Goal: Task Accomplishment & Management: Use online tool/utility

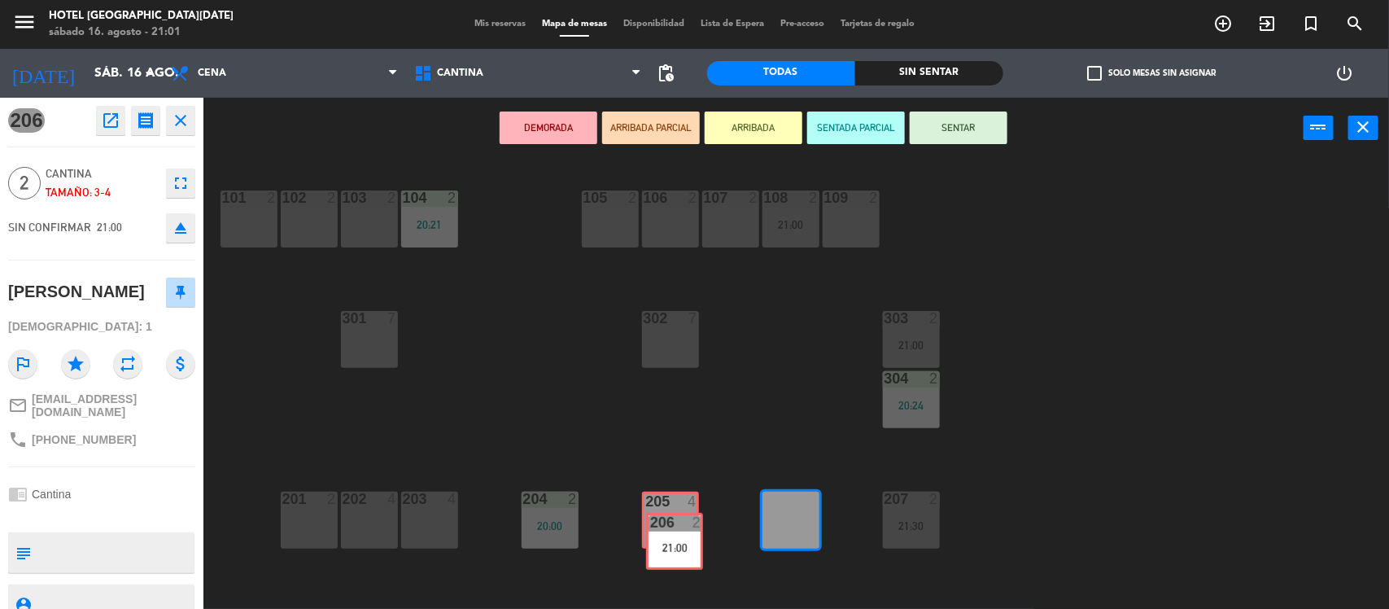
drag, startPoint x: 777, startPoint y: 514, endPoint x: 658, endPoint y: 535, distance: 121.5
click at [658, 535] on div "101 2 102 2 103 2 104 2 20:21 105 2 106 2 107 2 108 2 21:00 109 2 303 2 21:00 3…" at bounding box center [803, 386] width 1172 height 450
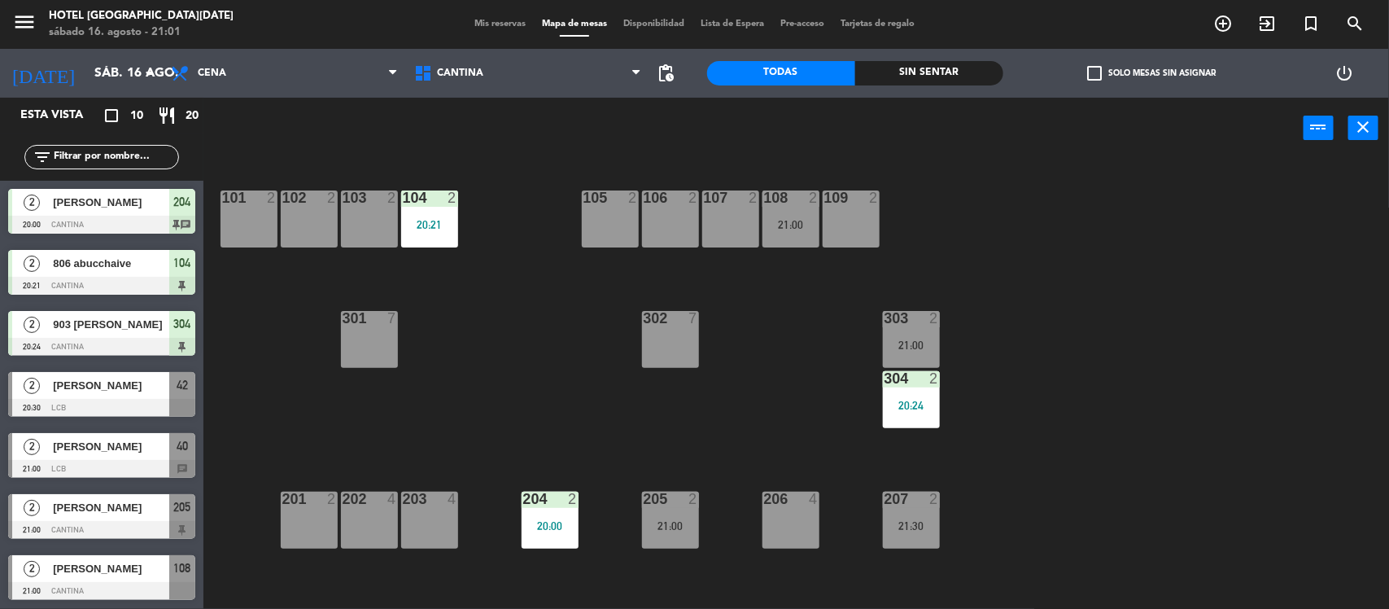
click at [763, 530] on div "206 4" at bounding box center [791, 520] width 57 height 57
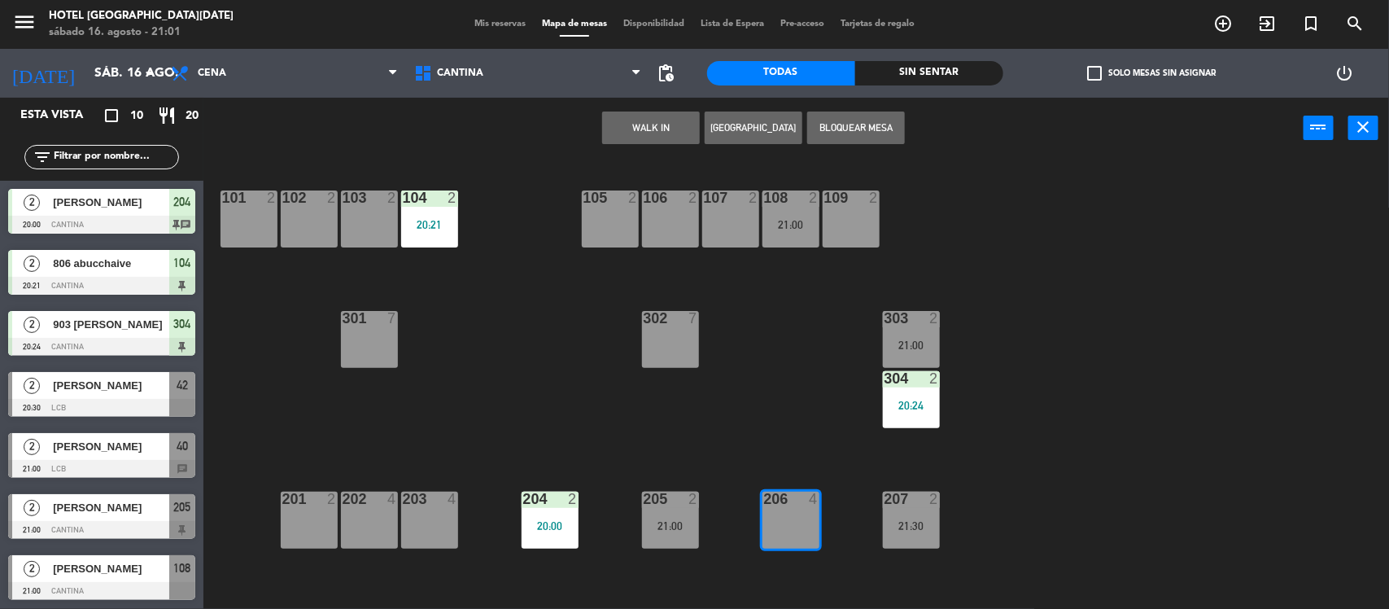
click at [682, 126] on button "WALK IN" at bounding box center [651, 128] width 98 height 33
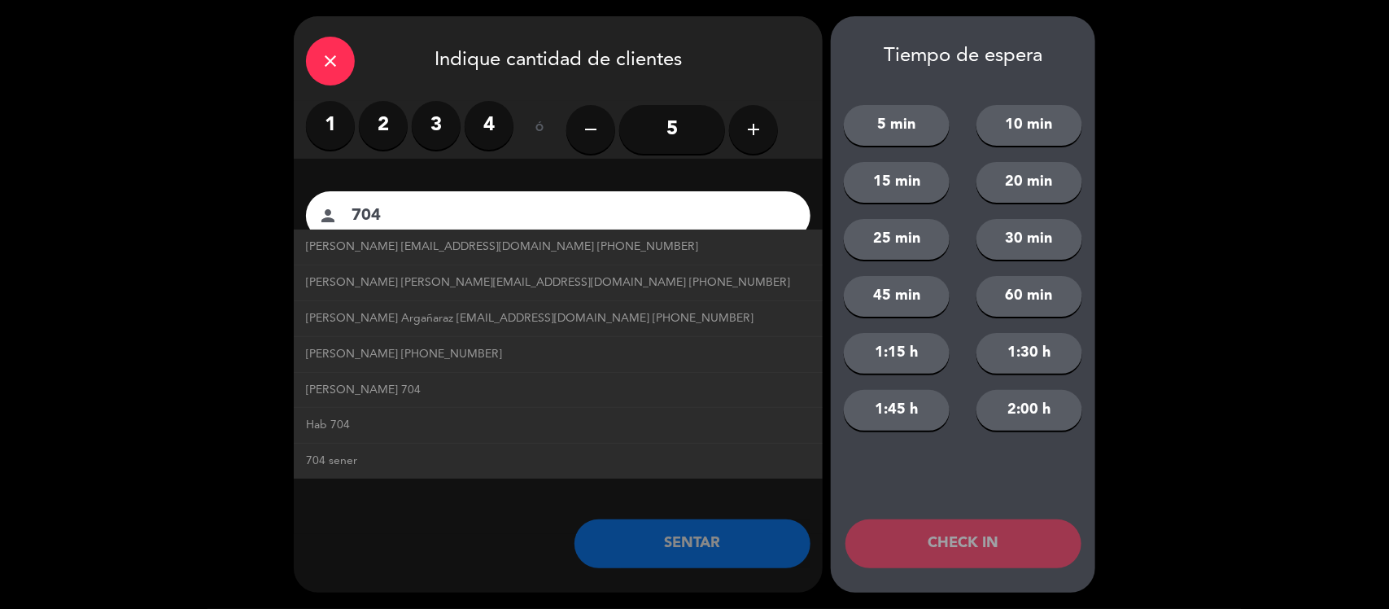
type input "704"
click at [387, 119] on label "2" at bounding box center [383, 125] width 49 height 49
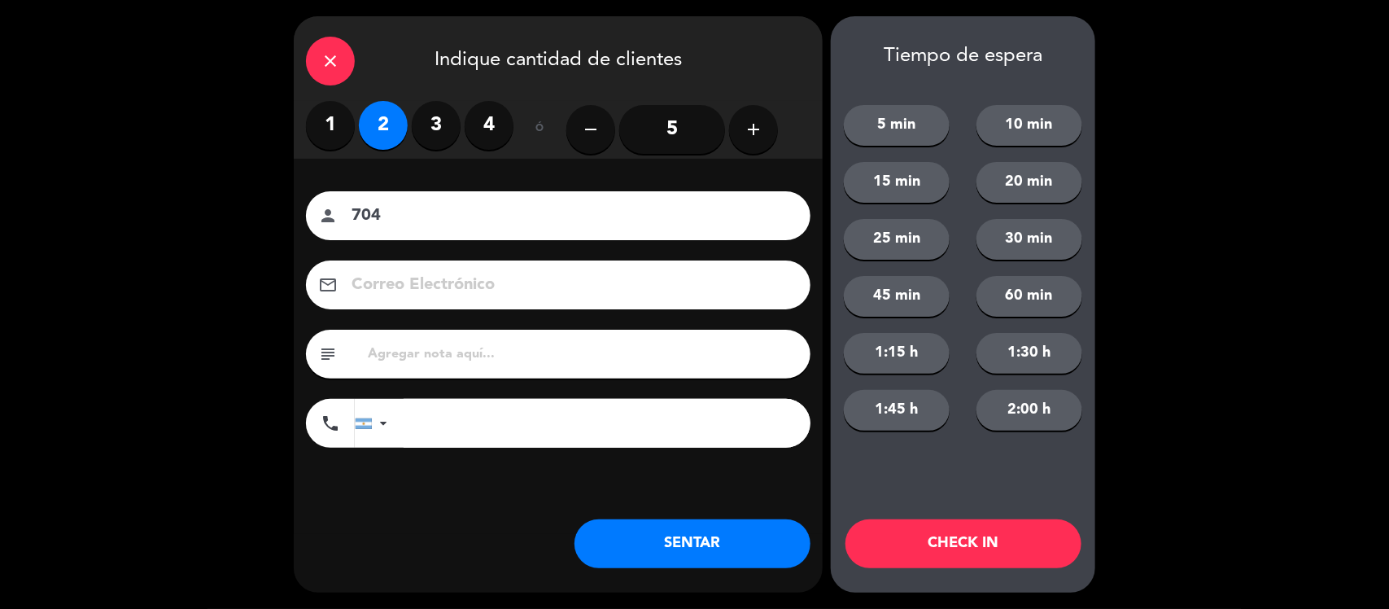
click at [660, 548] on button "SENTAR" at bounding box center [693, 543] width 236 height 49
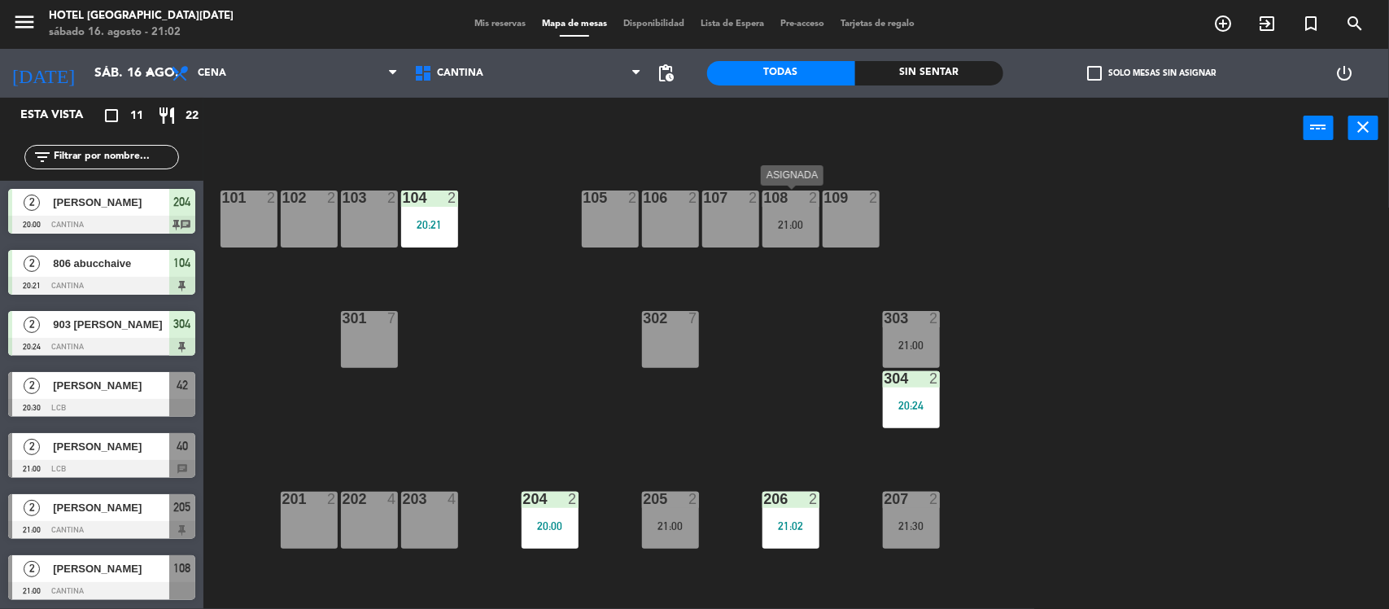
click at [806, 228] on div "21:00" at bounding box center [791, 224] width 57 height 11
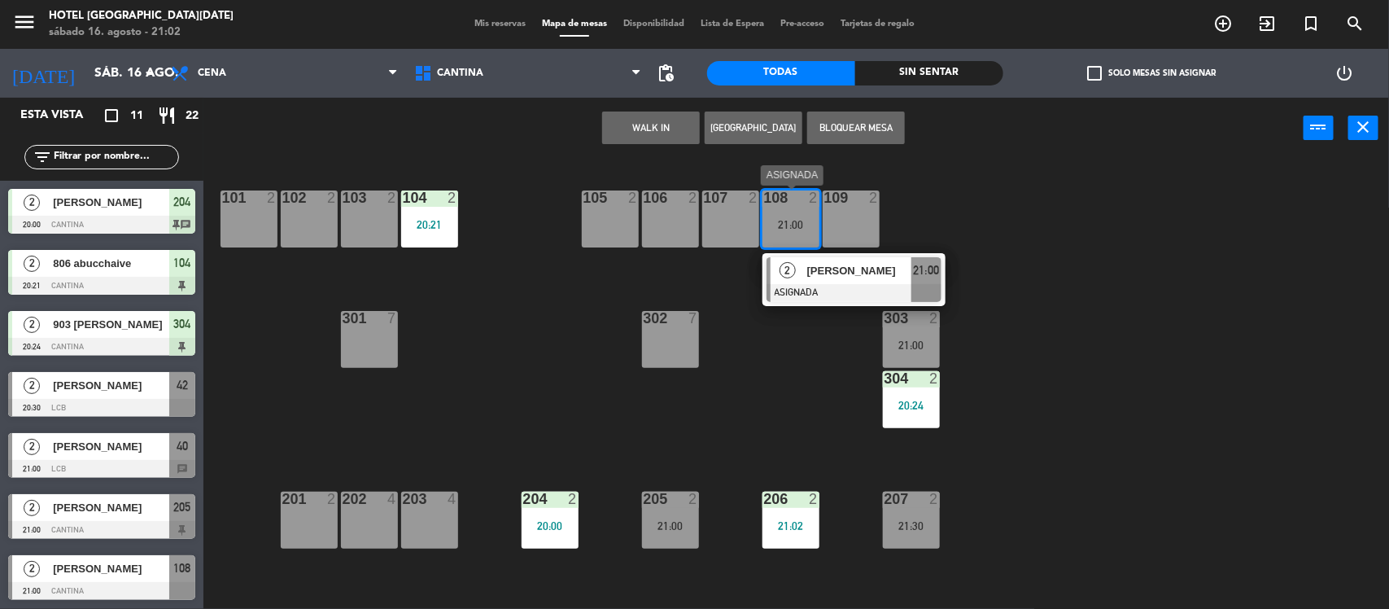
drag, startPoint x: 788, startPoint y: 214, endPoint x: 779, endPoint y: 236, distance: 23.7
click at [728, 338] on div "101 2 102 2 103 2 104 2 20:21 105 2 106 2 107 2 108 2 21:00 2 [PERSON_NAME] ASI…" at bounding box center [803, 386] width 1172 height 450
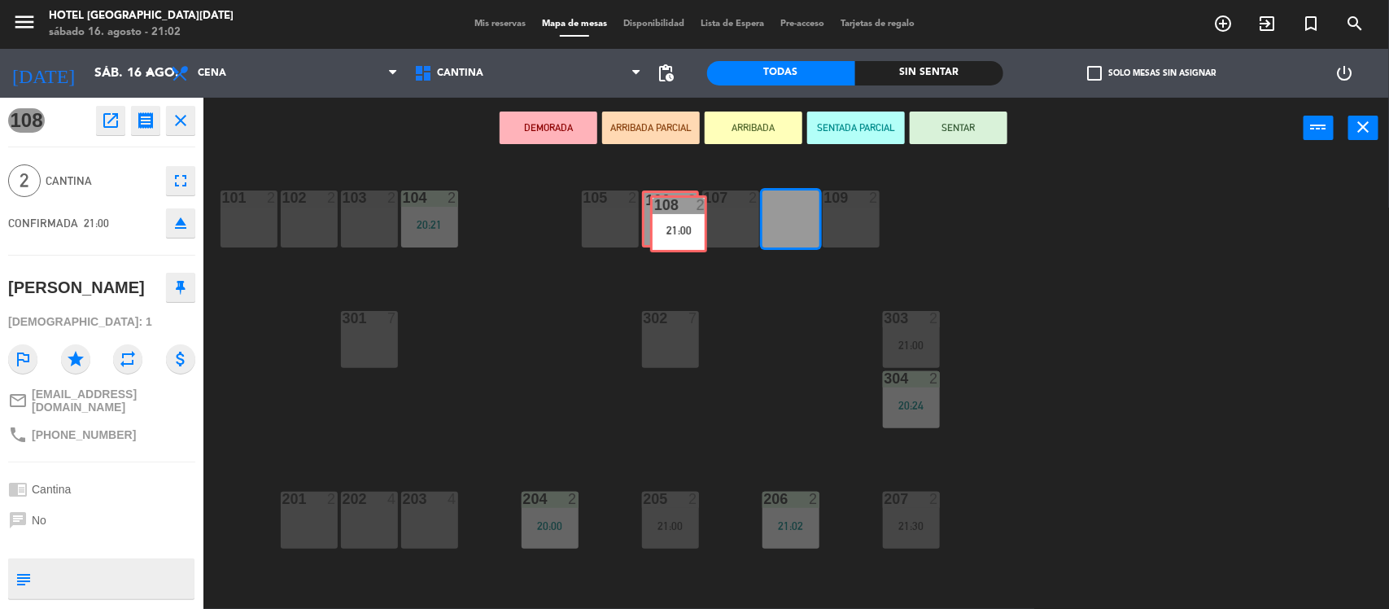
drag, startPoint x: 785, startPoint y: 232, endPoint x: 673, endPoint y: 237, distance: 112.4
click at [673, 237] on div "101 2 102 2 103 2 104 2 20:21 105 2 106 2 107 2 108 2 21:00 108 2 21:00 109 2 3…" at bounding box center [803, 386] width 1172 height 450
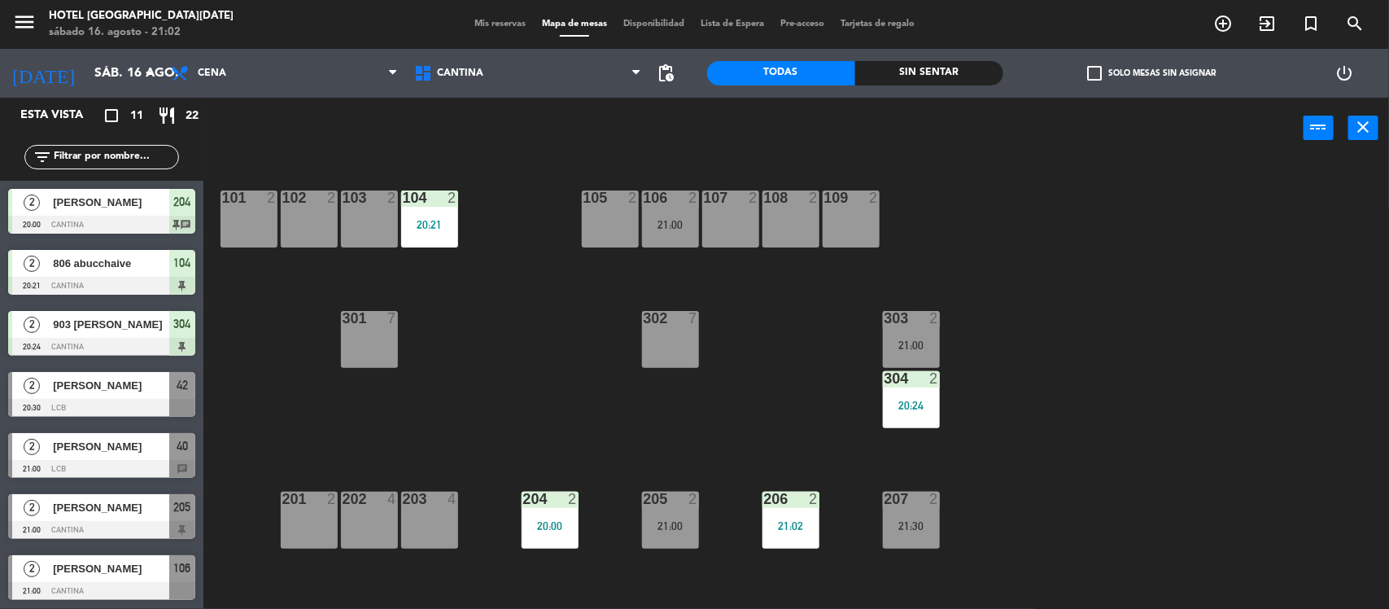
click at [673, 237] on div "106 2 21:00" at bounding box center [670, 218] width 57 height 57
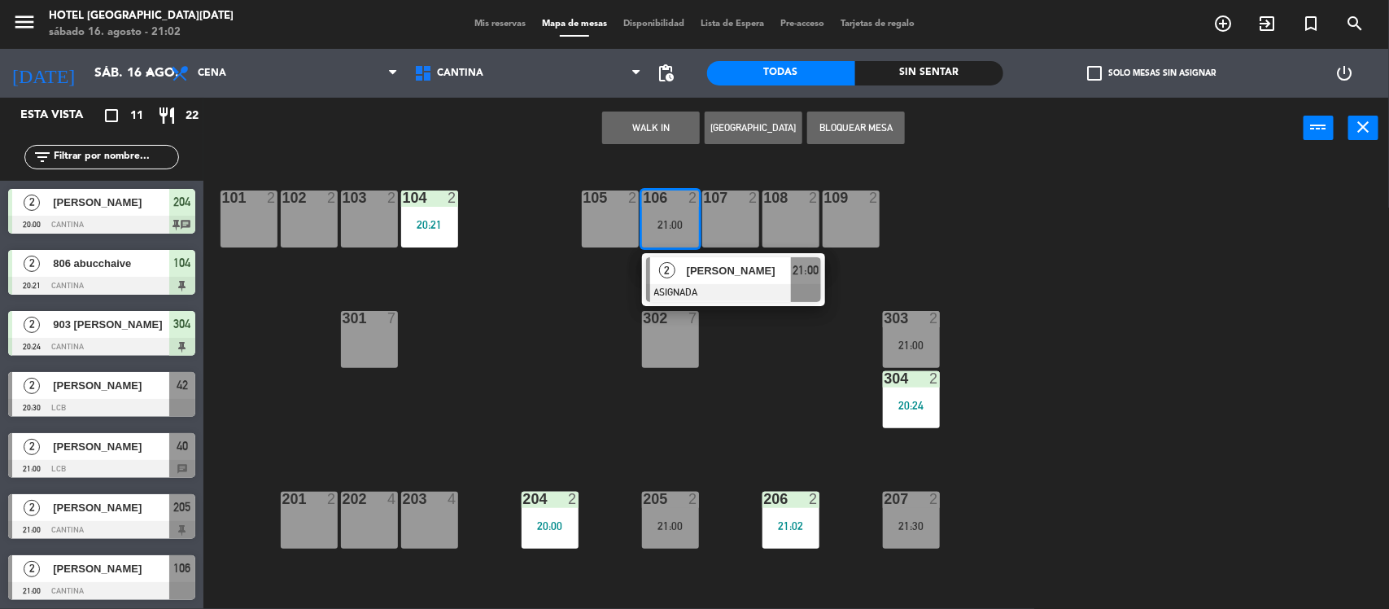
click at [705, 314] on div "7" at bounding box center [697, 318] width 27 height 15
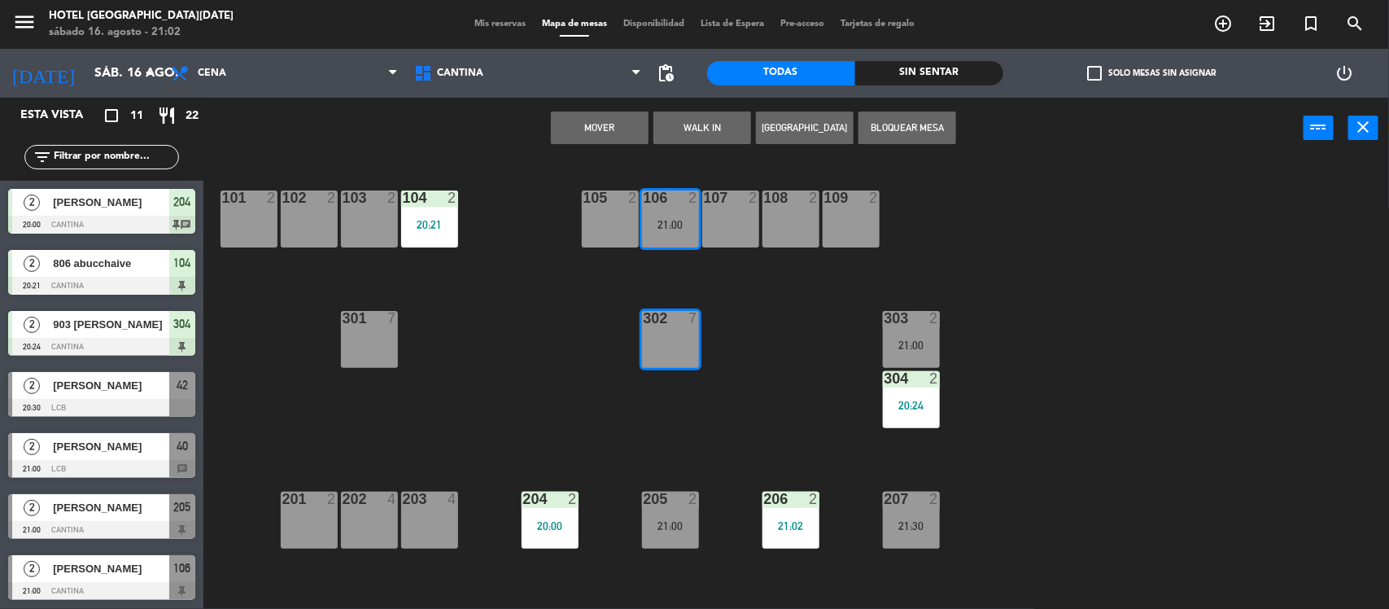
click at [754, 313] on div "101 2 102 2 103 2 104 2 20:21 105 2 106 2 21:00 107 2 108 2 109 2 303 2 21:00 3…" at bounding box center [803, 386] width 1172 height 450
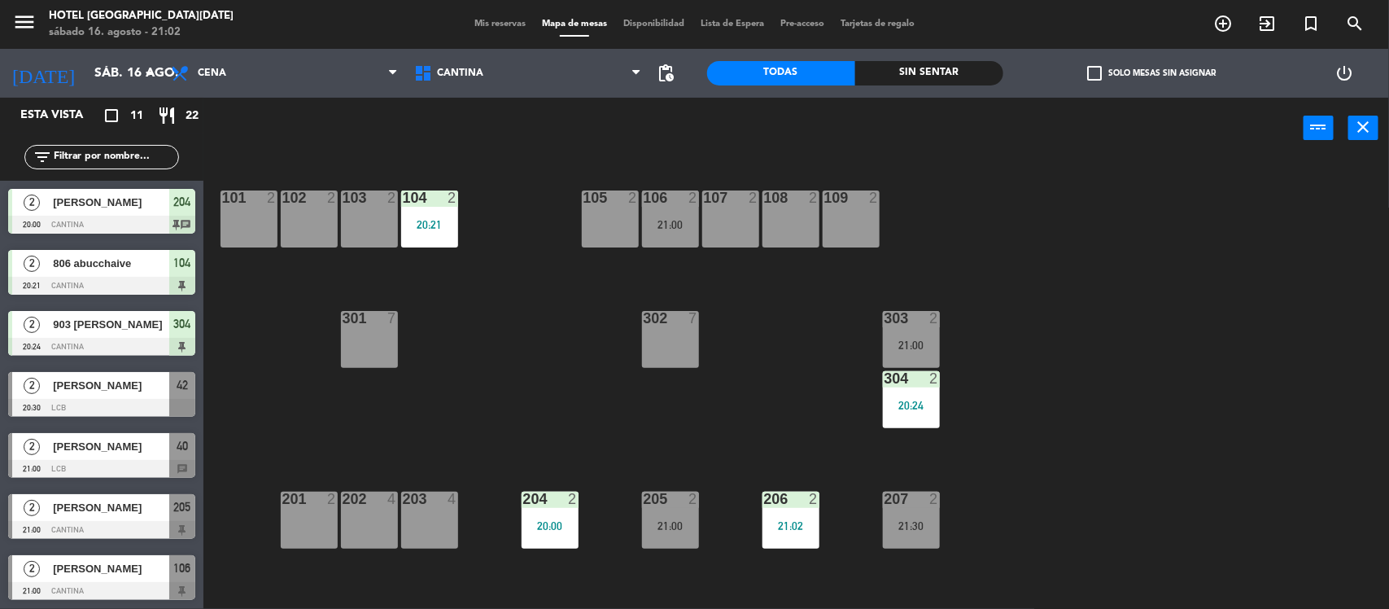
click at [685, 233] on div "106 2 21:00" at bounding box center [670, 218] width 57 height 57
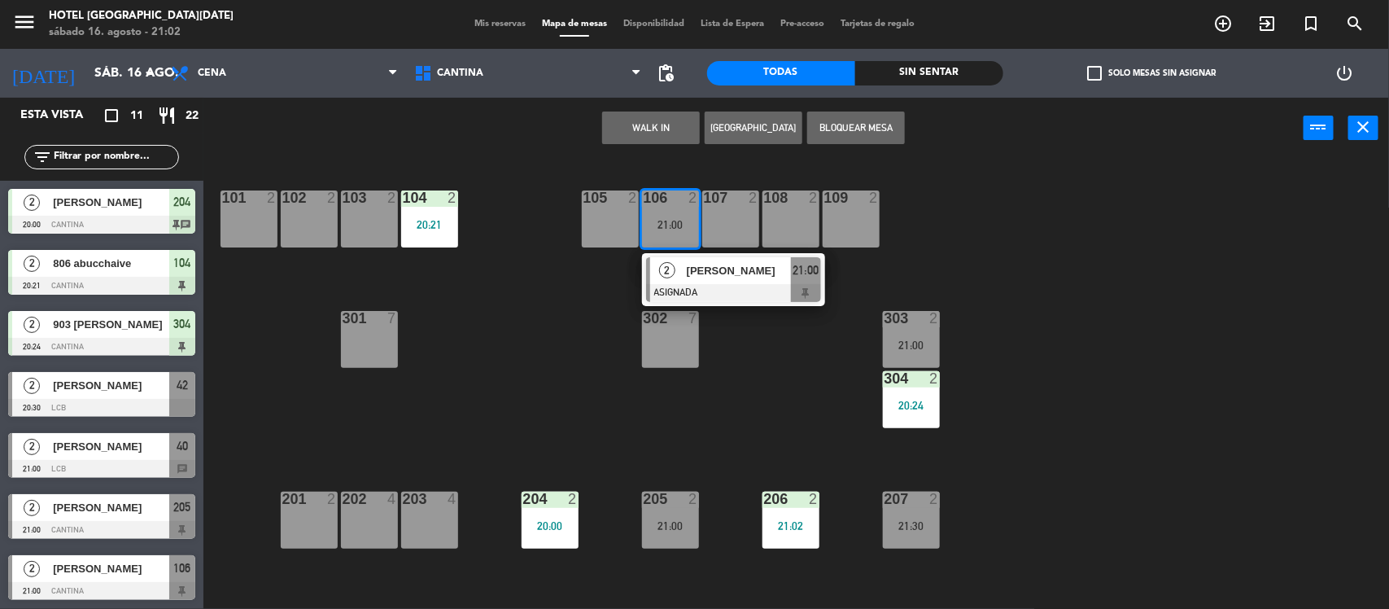
click at [718, 279] on span "[PERSON_NAME]" at bounding box center [739, 270] width 104 height 17
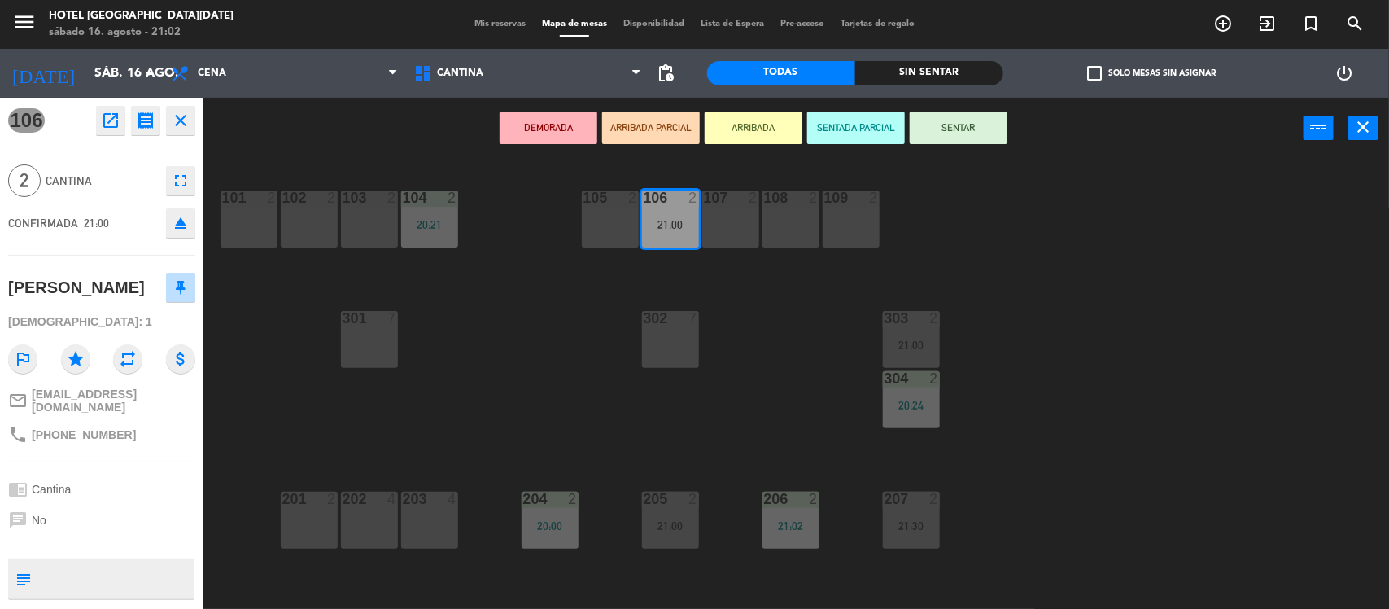
click at [960, 116] on button "SENTAR" at bounding box center [959, 128] width 98 height 33
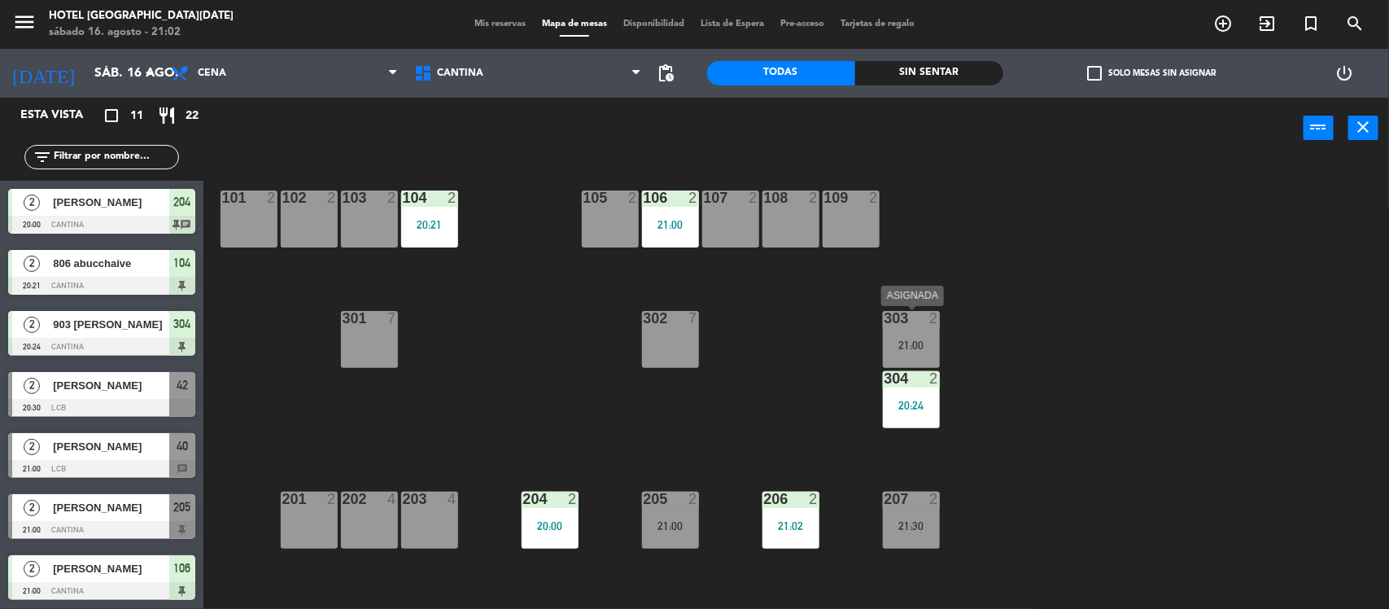
click at [920, 339] on div "21:00" at bounding box center [911, 344] width 57 height 11
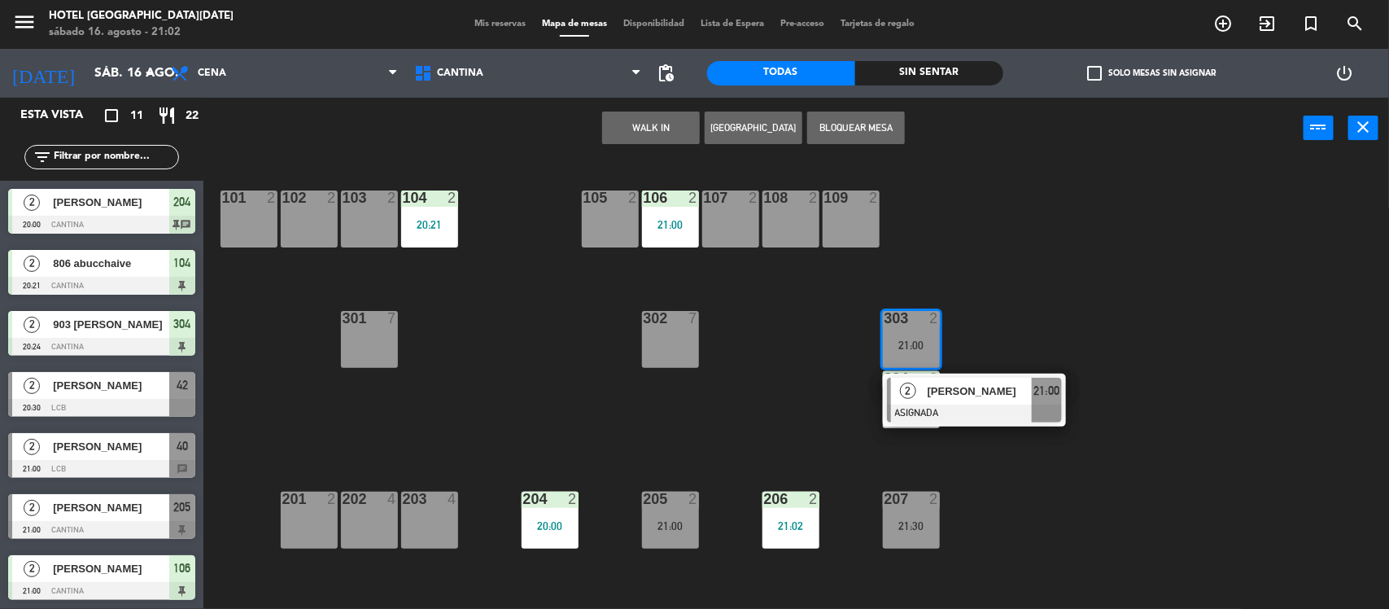
click at [1052, 310] on div "101 2 102 2 103 2 104 2 20:21 105 2 106 2 21:00 107 2 108 2 109 2 303 2 21:00 2…" at bounding box center [803, 386] width 1172 height 450
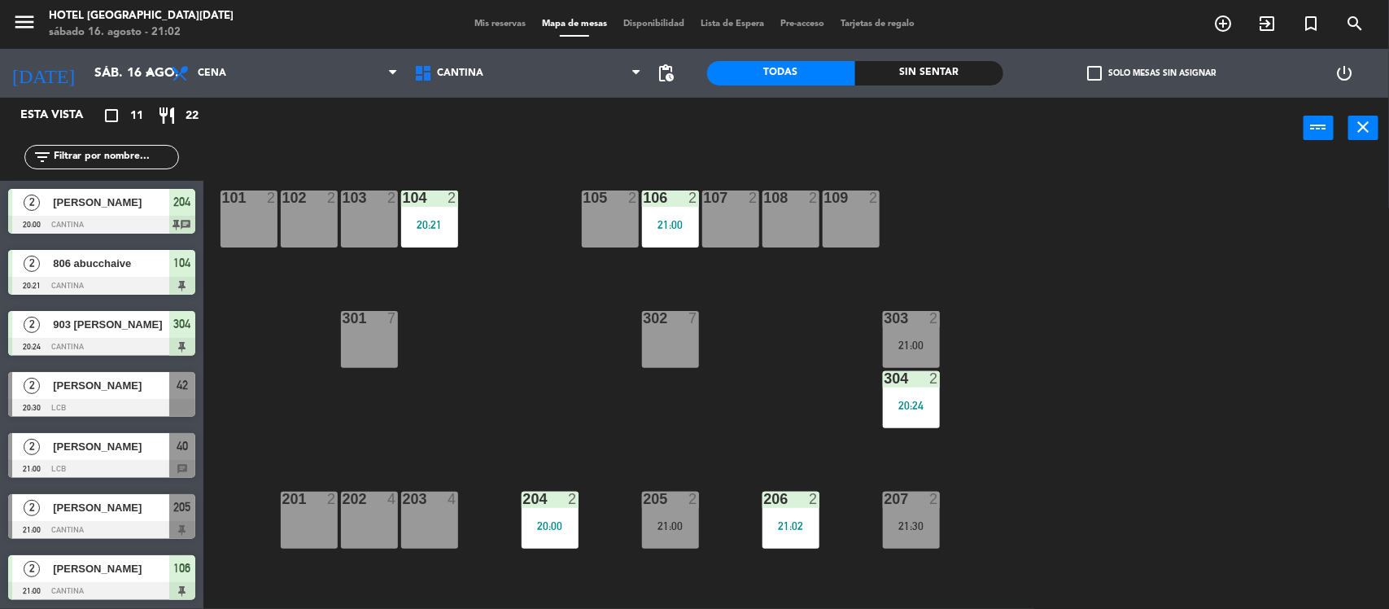
click at [909, 525] on div "21:30" at bounding box center [911, 525] width 57 height 11
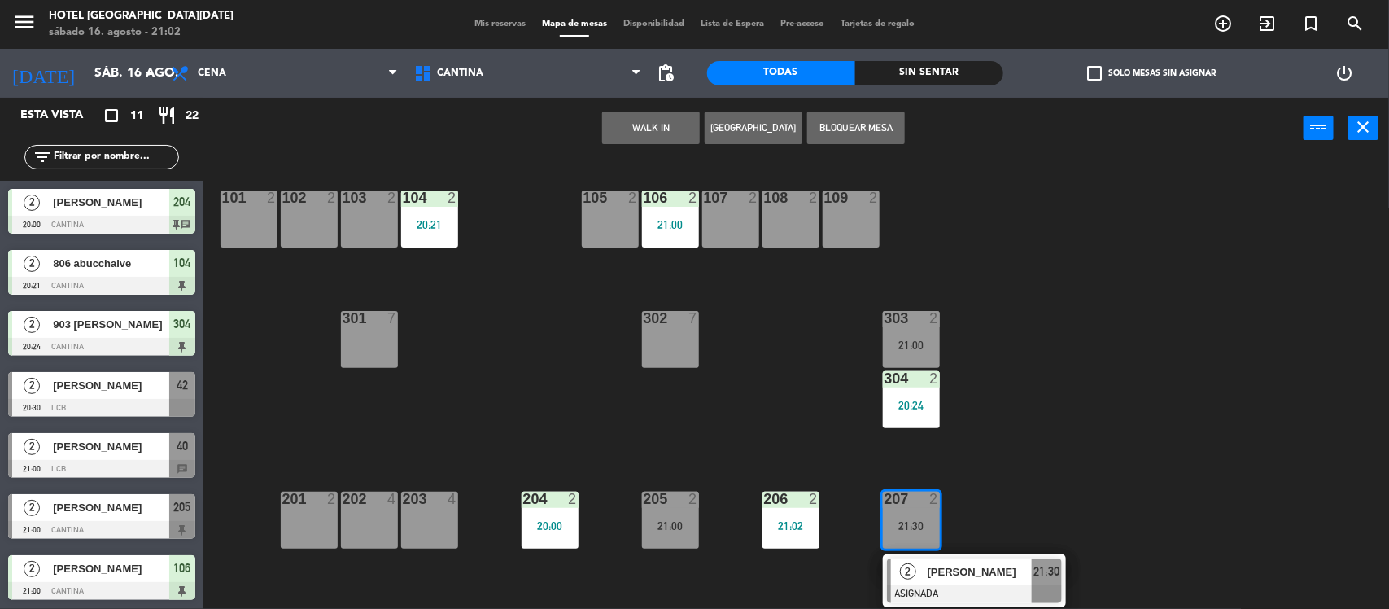
drag, startPoint x: 1009, startPoint y: 436, endPoint x: 847, endPoint y: 489, distance: 170.4
click at [1008, 437] on div "101 2 102 2 103 2 104 2 20:21 105 2 106 2 21:00 107 2 108 2 109 2 303 2 21:00 3…" at bounding box center [803, 386] width 1172 height 450
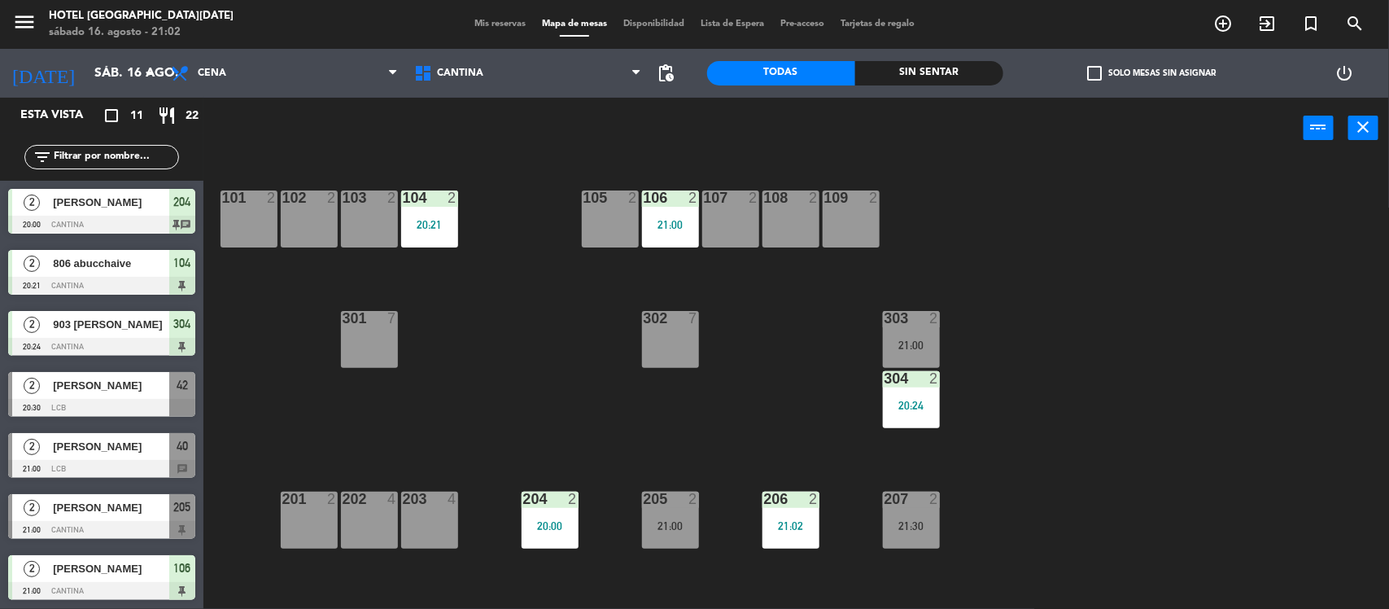
click at [693, 510] on div "205 2 21:00" at bounding box center [670, 520] width 57 height 57
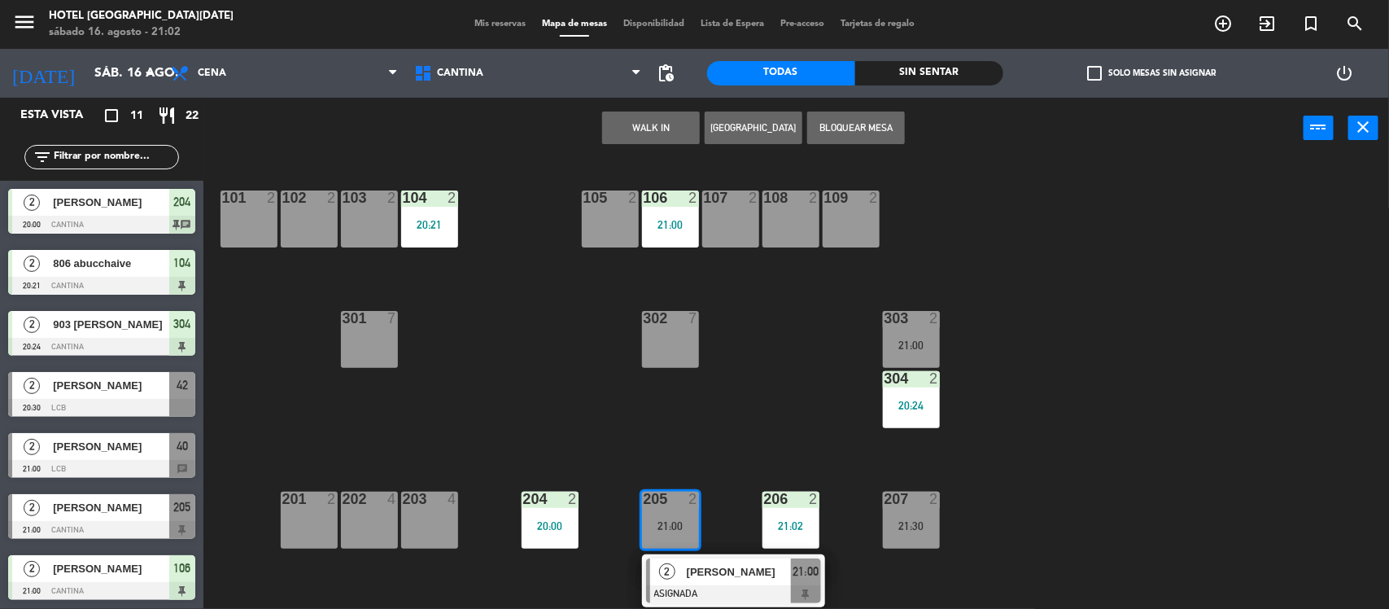
click at [718, 428] on div "101 2 102 2 103 2 104 2 20:21 105 2 106 2 21:00 107 2 108 2 109 2 303 2 21:00 3…" at bounding box center [803, 386] width 1172 height 450
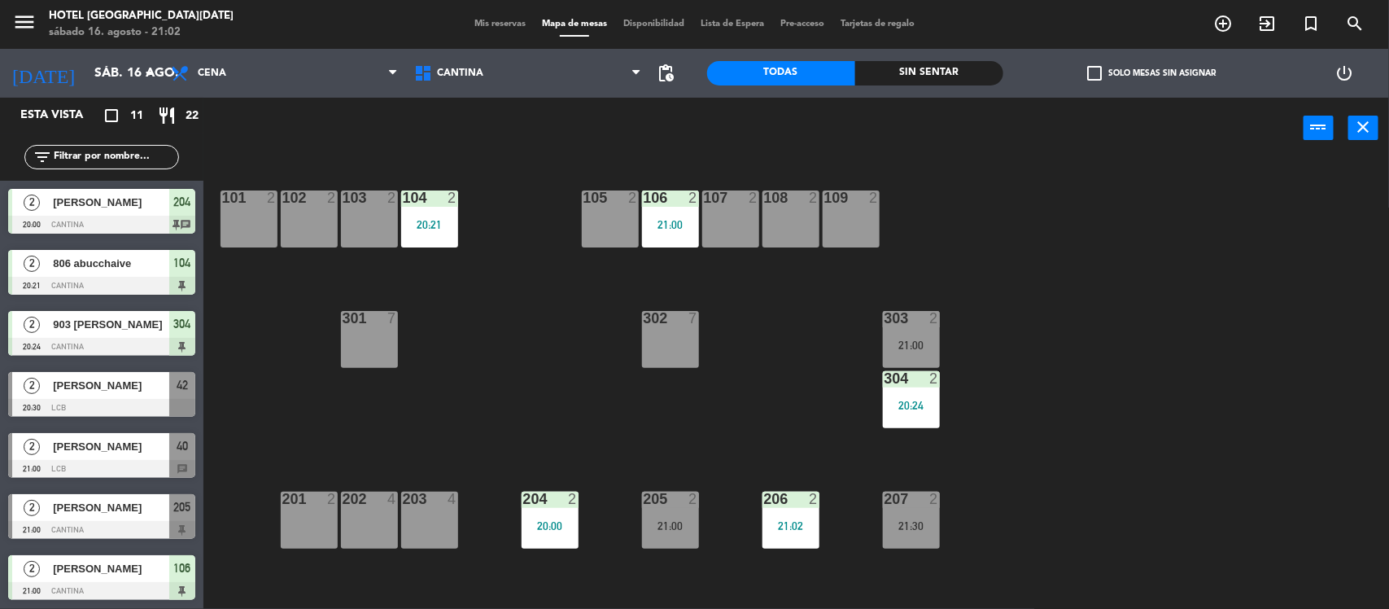
click at [920, 326] on div "303 2" at bounding box center [911, 319] width 57 height 16
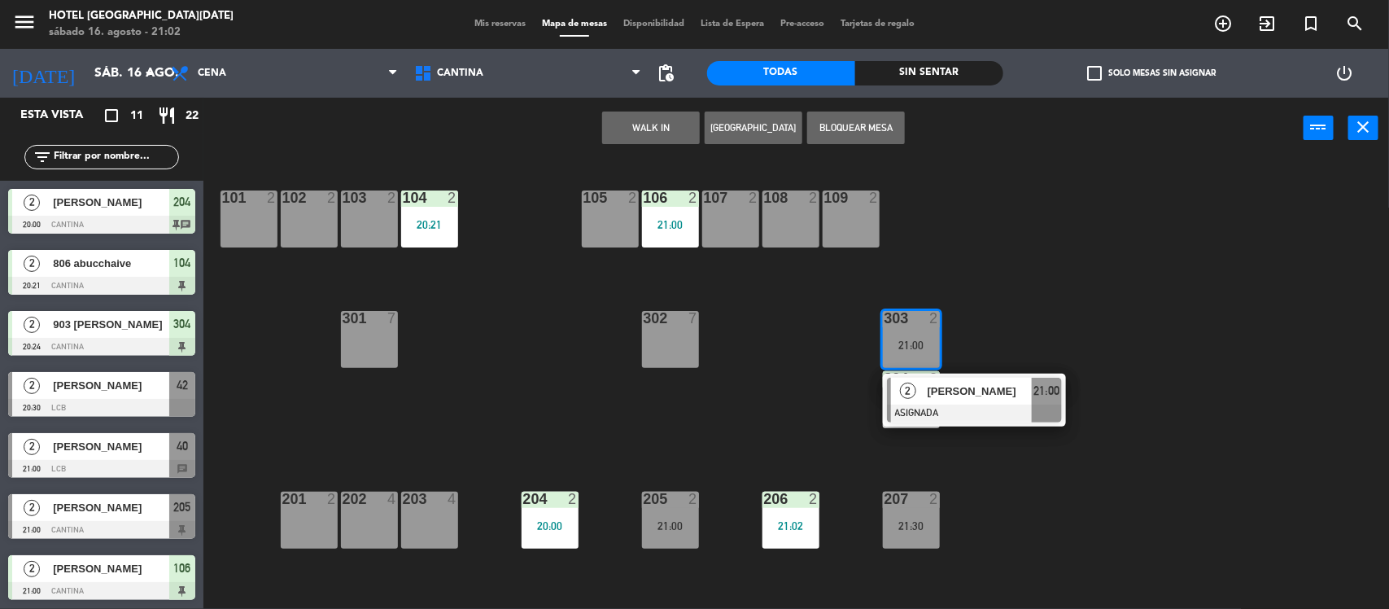
click at [1105, 332] on div "101 2 102 2 103 2 104 2 20:21 105 2 106 2 21:00 107 2 108 2 109 2 303 2 21:00 2…" at bounding box center [803, 386] width 1172 height 450
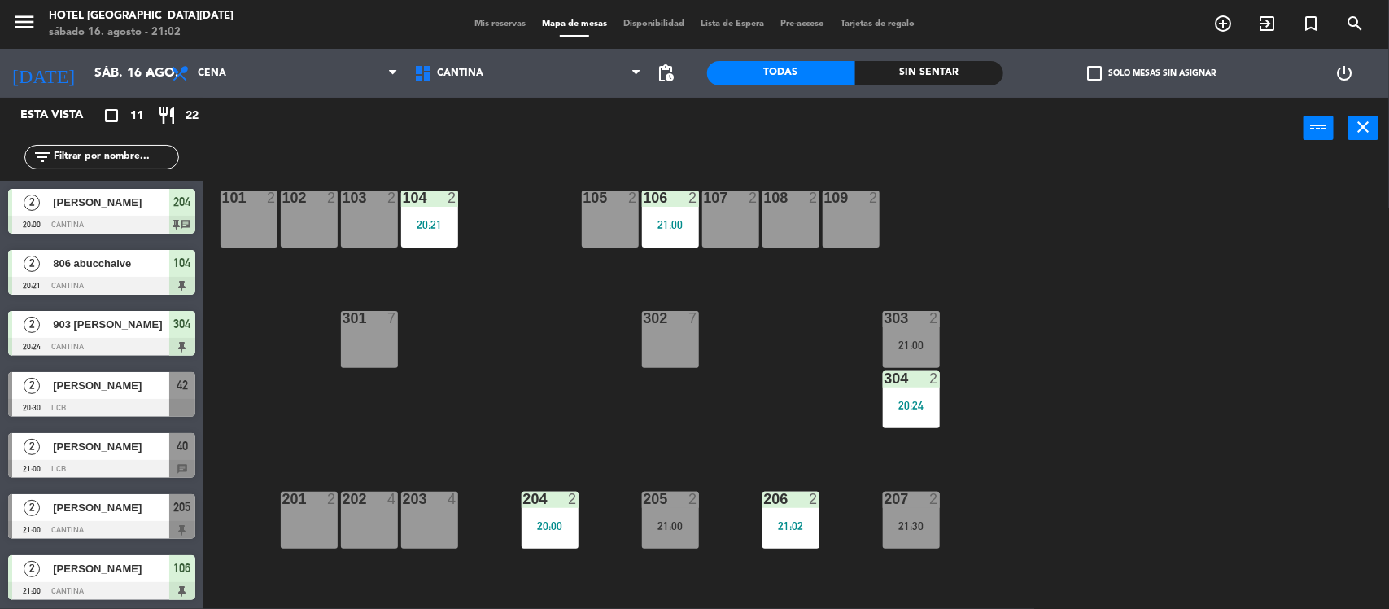
click at [485, 14] on div "menu [GEOGRAPHIC_DATA][DATE][PERSON_NAME] 16. [PERSON_NAME] - 21:02 Mis reserva…" at bounding box center [694, 24] width 1389 height 49
click at [485, 24] on span "Mis reservas" at bounding box center [500, 24] width 68 height 9
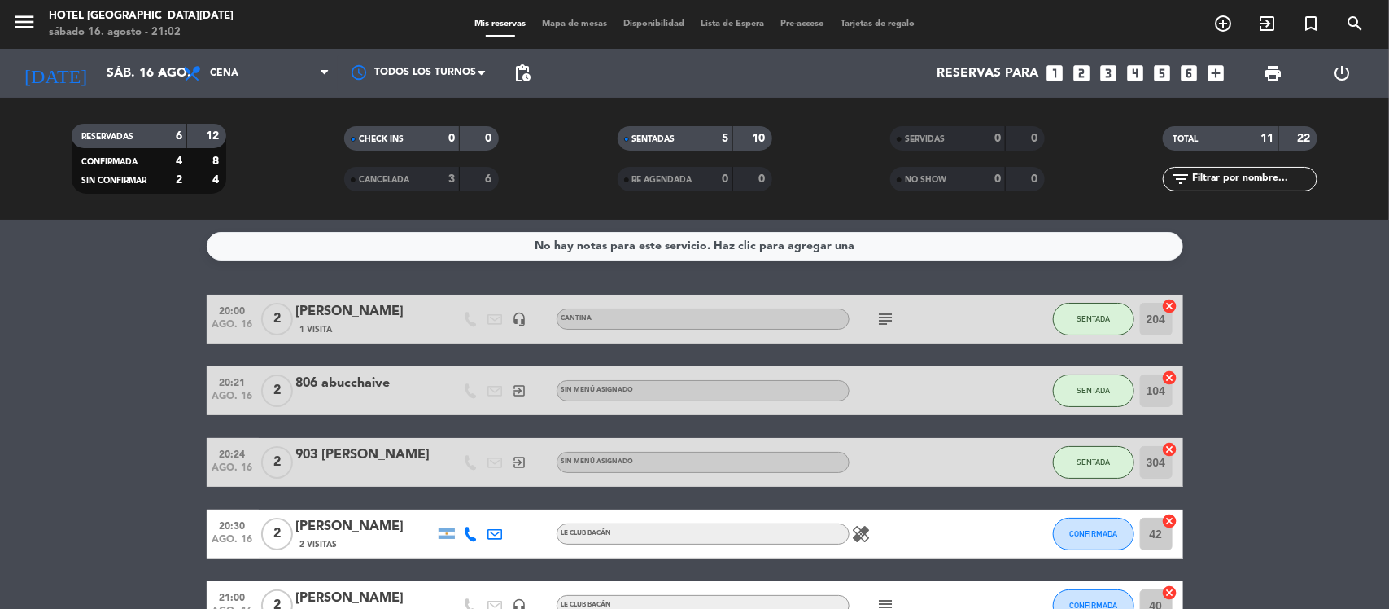
click at [890, 313] on icon "subject" at bounding box center [887, 319] width 20 height 20
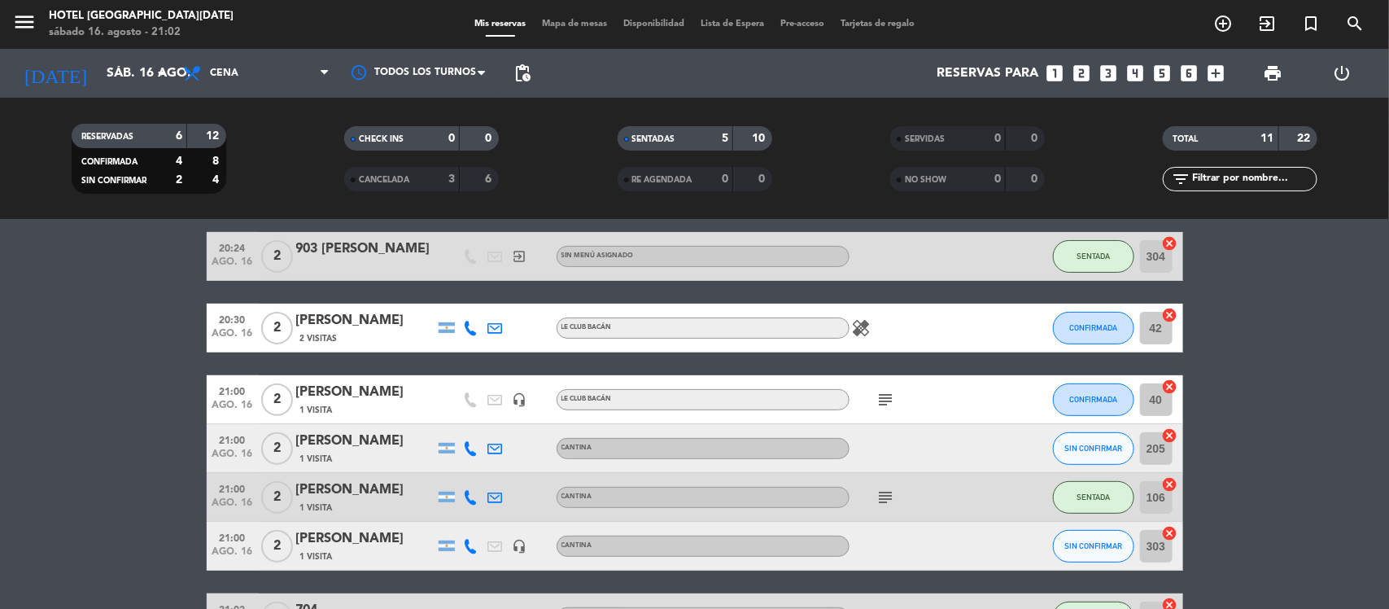
scroll to position [244, 0]
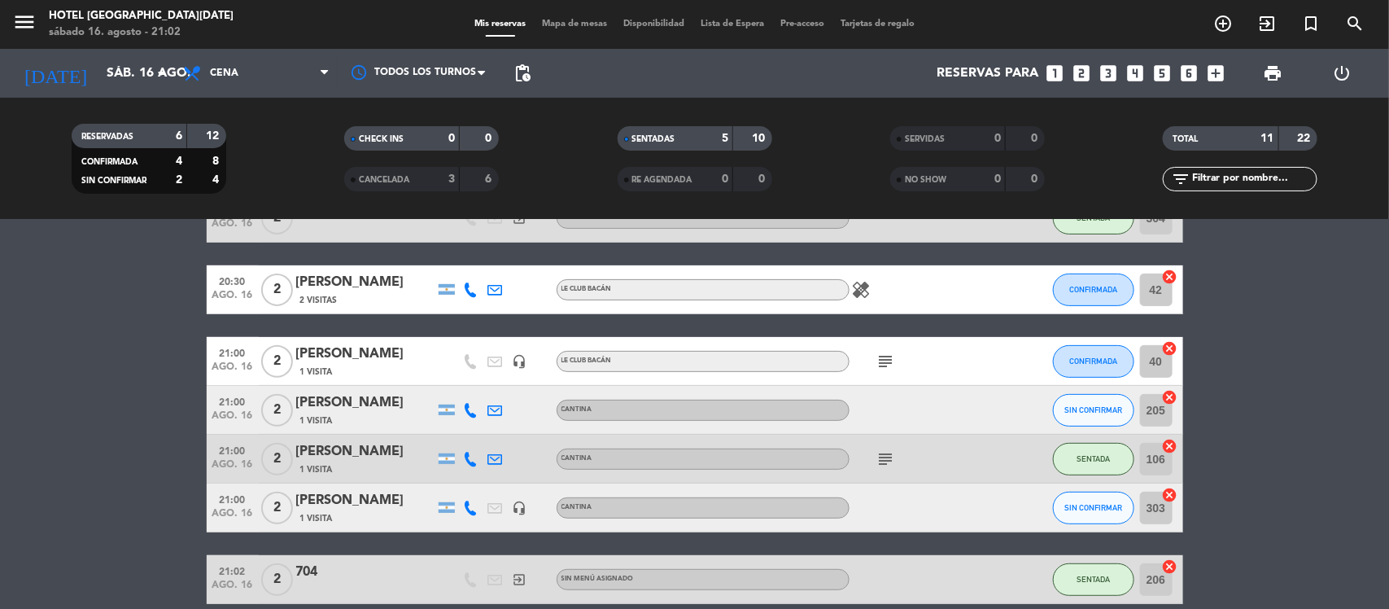
click at [887, 356] on icon "subject" at bounding box center [887, 362] width 20 height 20
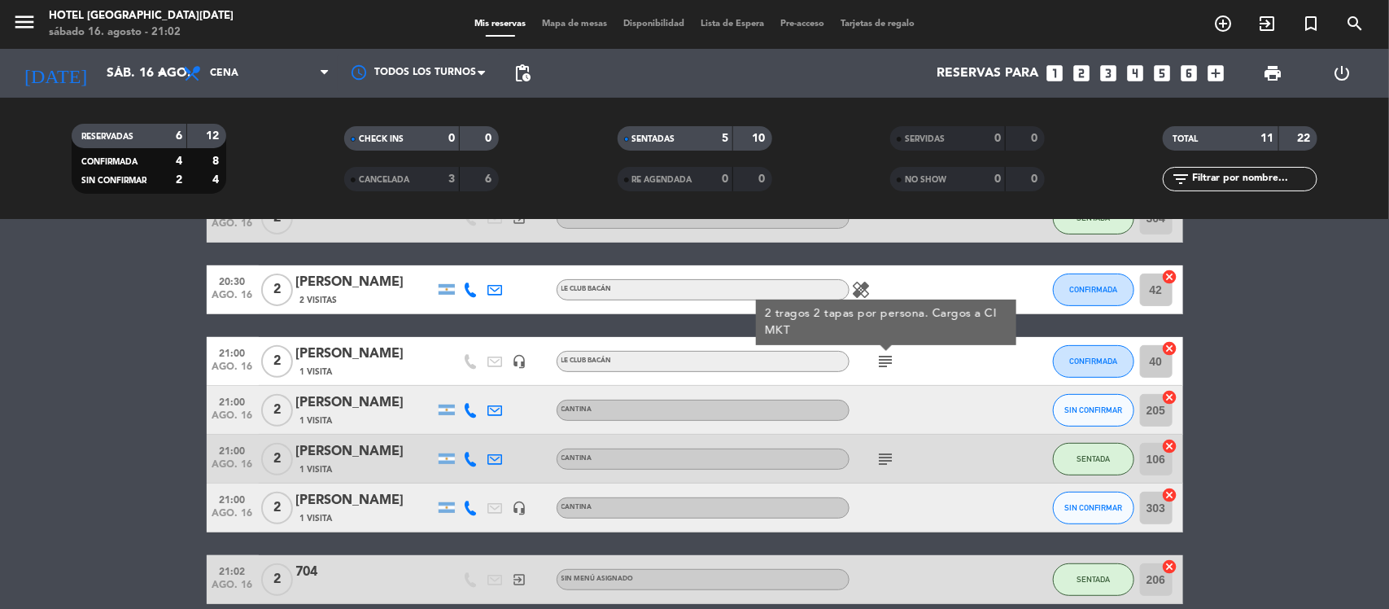
click at [887, 462] on icon "subject" at bounding box center [887, 459] width 20 height 20
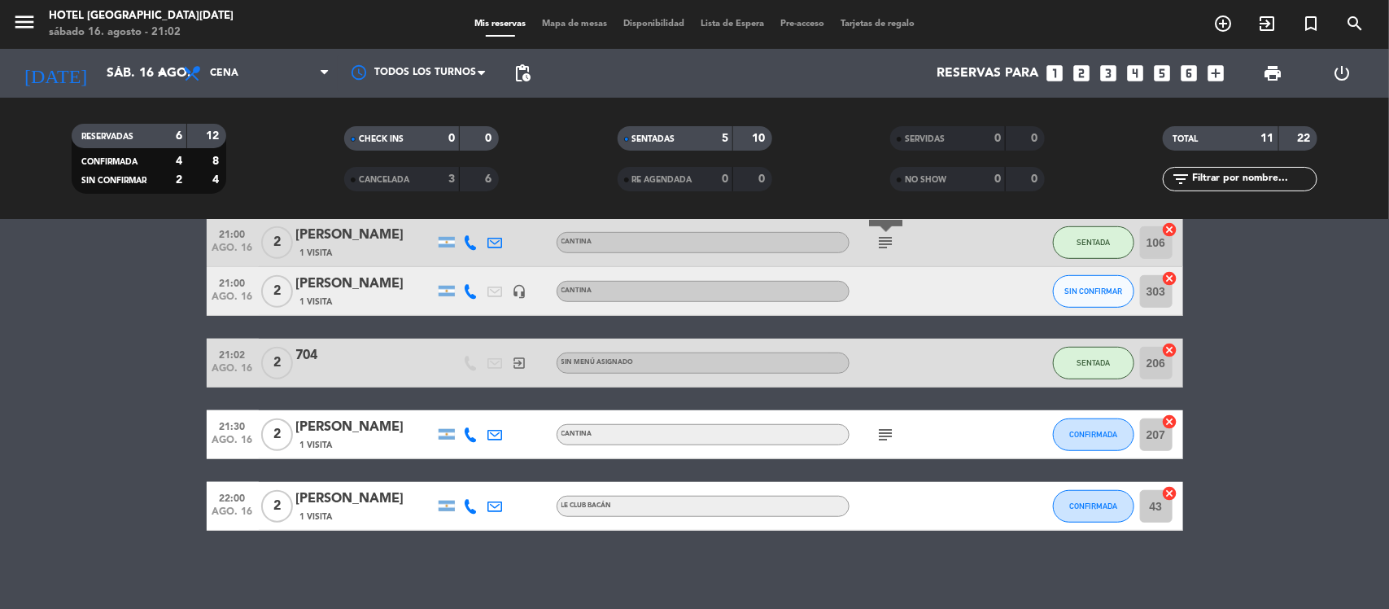
scroll to position [462, 0]
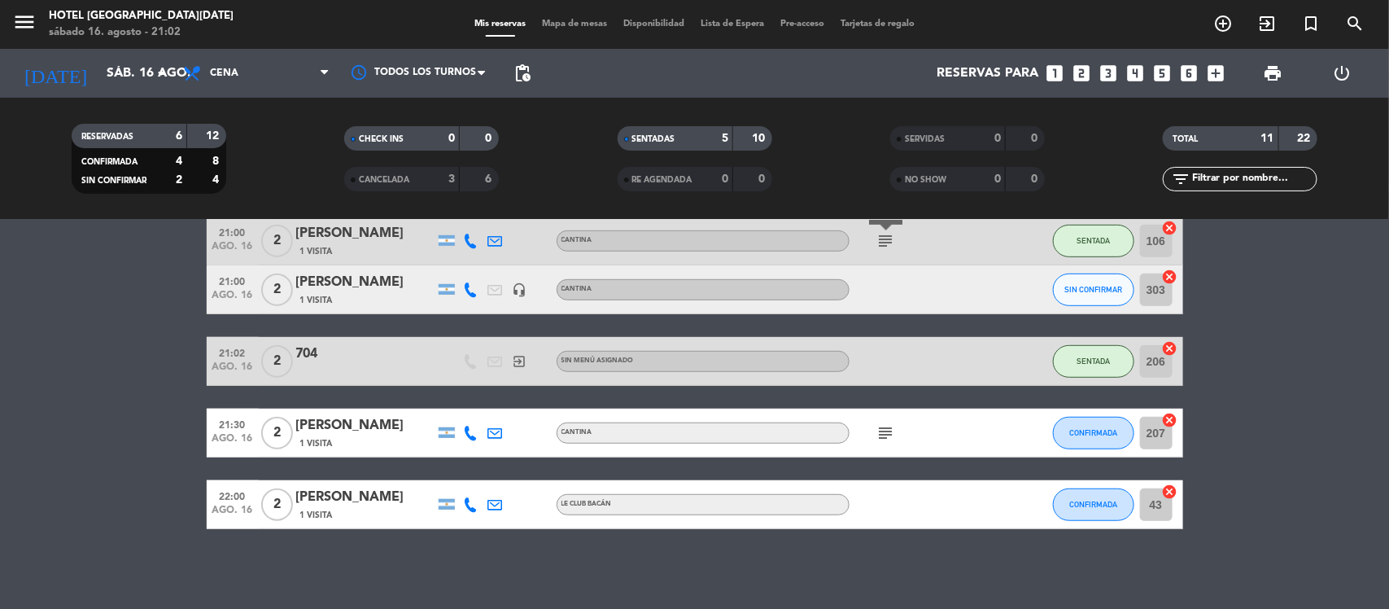
click at [571, 25] on span "Mapa de mesas" at bounding box center [574, 24] width 81 height 9
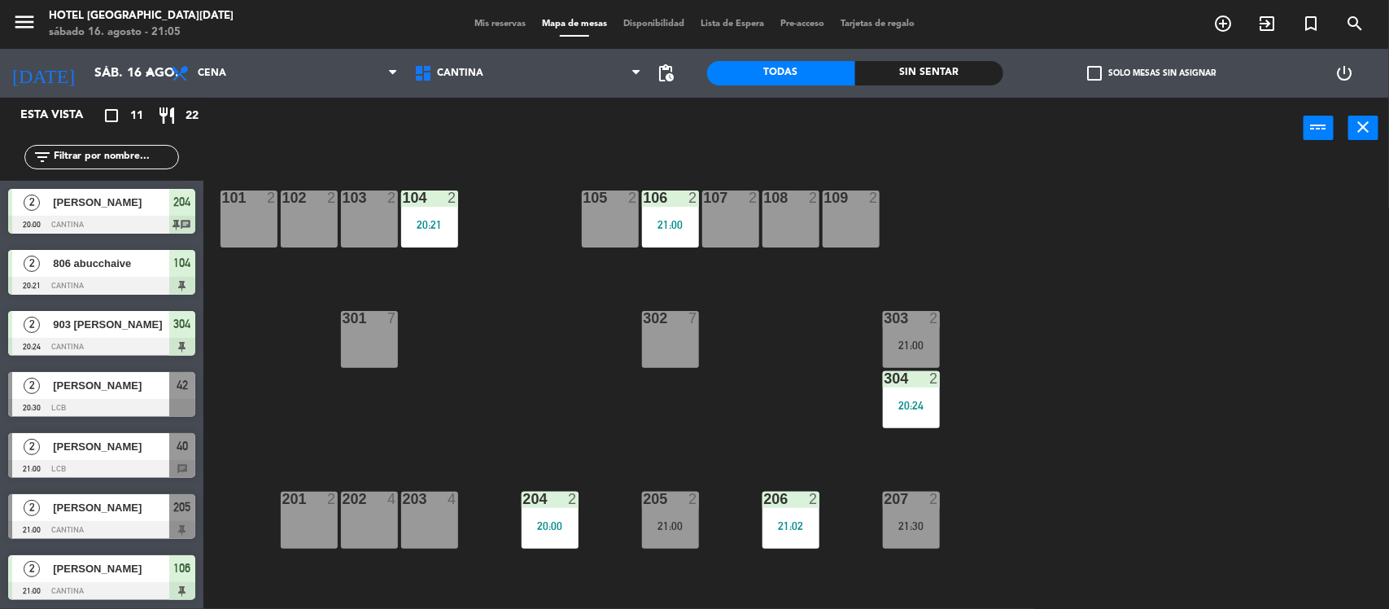
click at [246, 454] on div "101 2 102 2 103 2 104 2 20:21 105 2 106 2 21:00 107 2 108 2 109 2 303 2 21:00 3…" at bounding box center [803, 386] width 1172 height 450
click at [487, 20] on span "Mis reservas" at bounding box center [500, 24] width 68 height 9
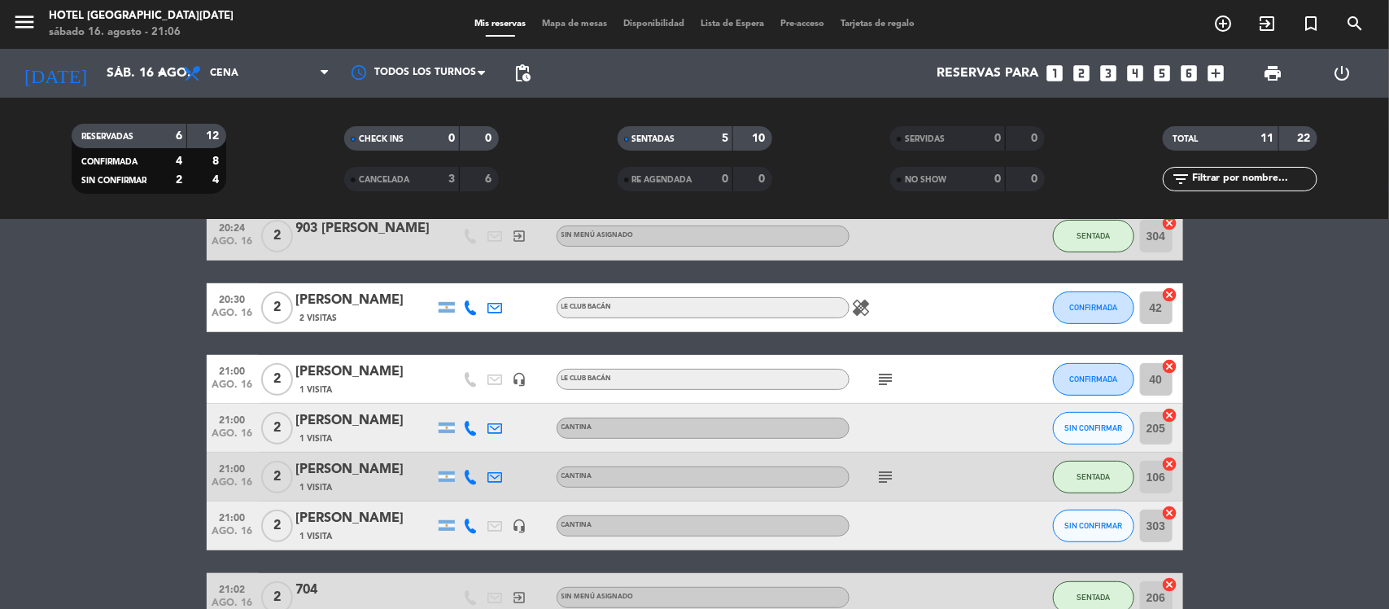
scroll to position [244, 0]
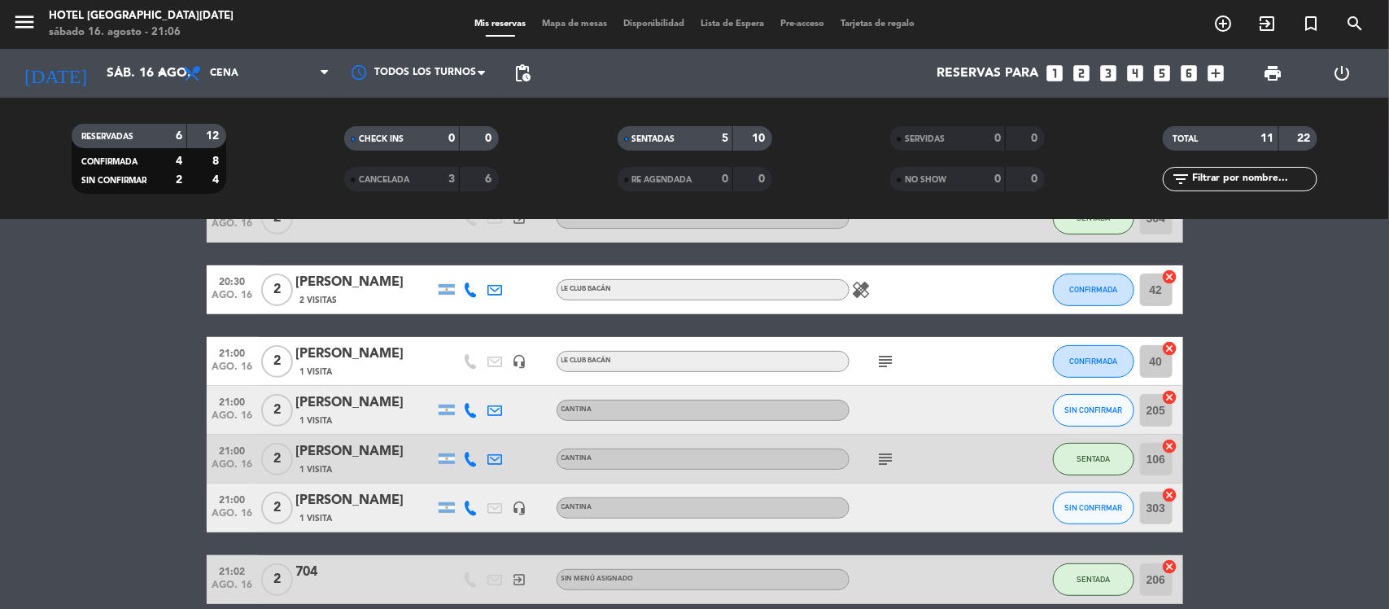
click at [340, 502] on div "[PERSON_NAME]" at bounding box center [365, 500] width 138 height 21
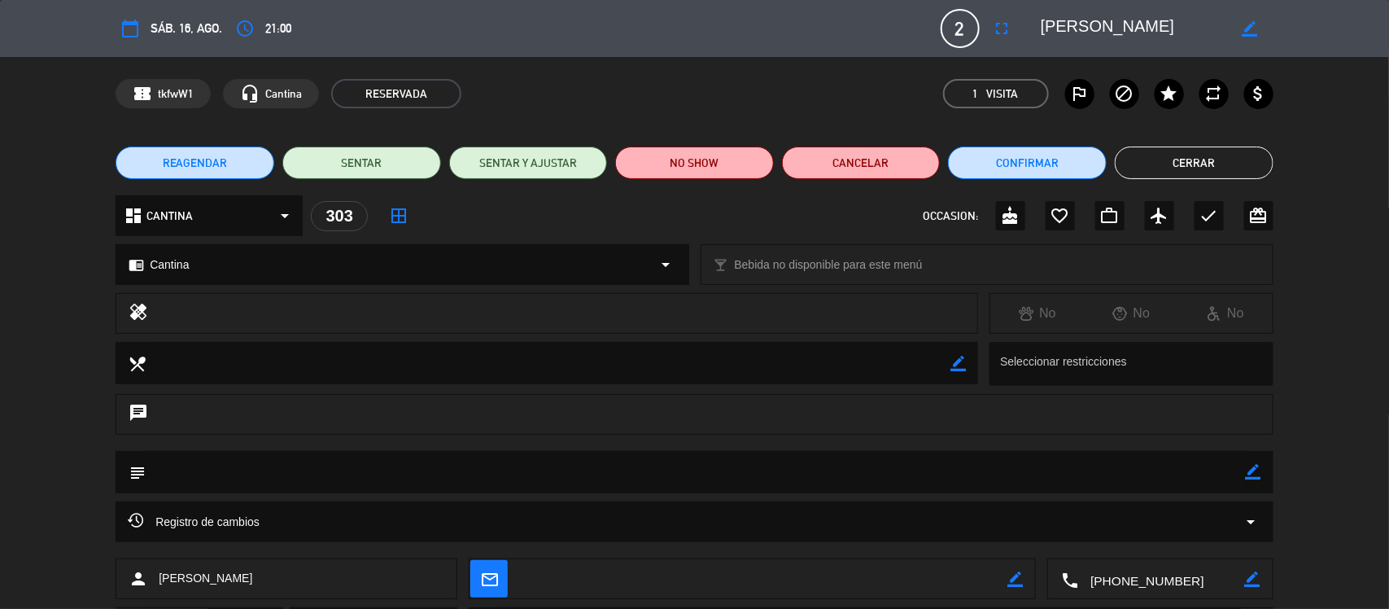
click at [1242, 151] on button "Cerrar" at bounding box center [1194, 162] width 159 height 33
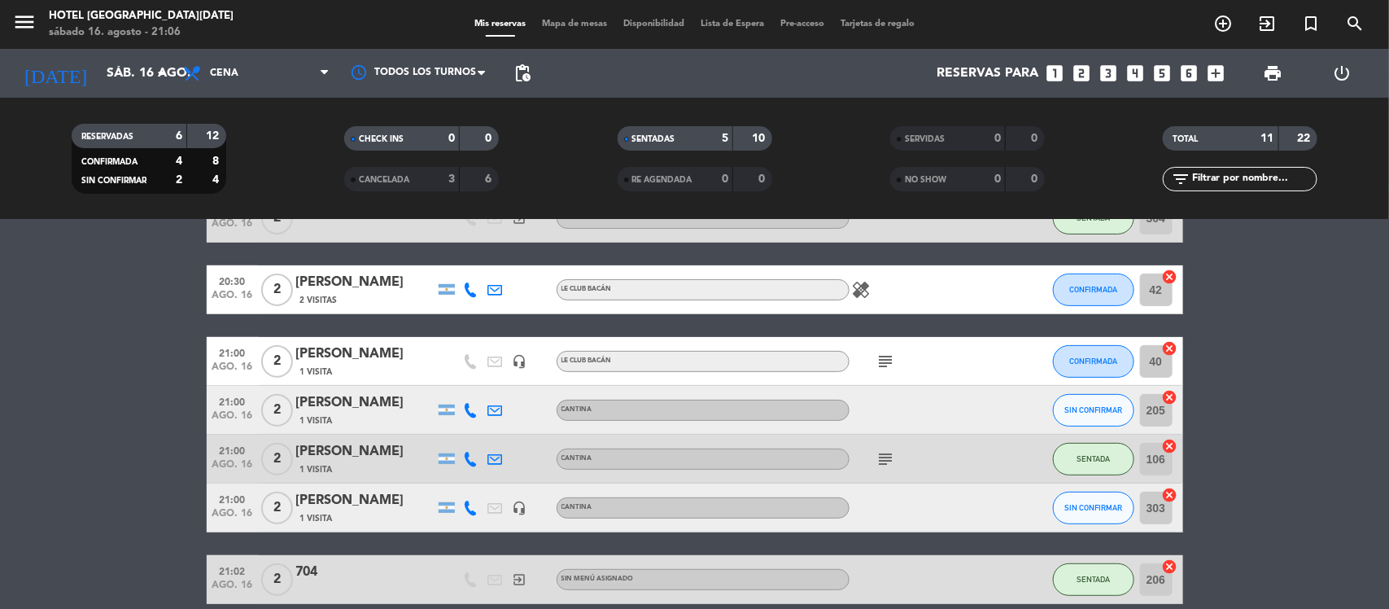
click at [553, 21] on span "Mapa de mesas" at bounding box center [574, 24] width 81 height 9
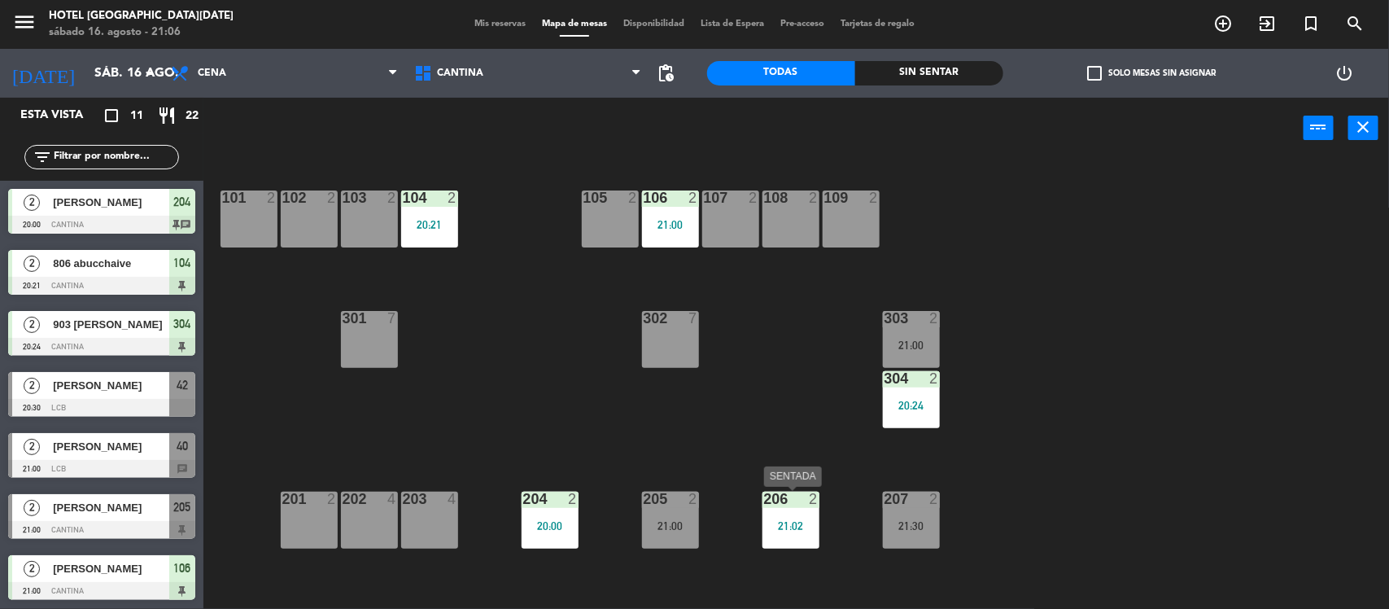
click at [767, 531] on div "206 2 21:02" at bounding box center [791, 520] width 57 height 57
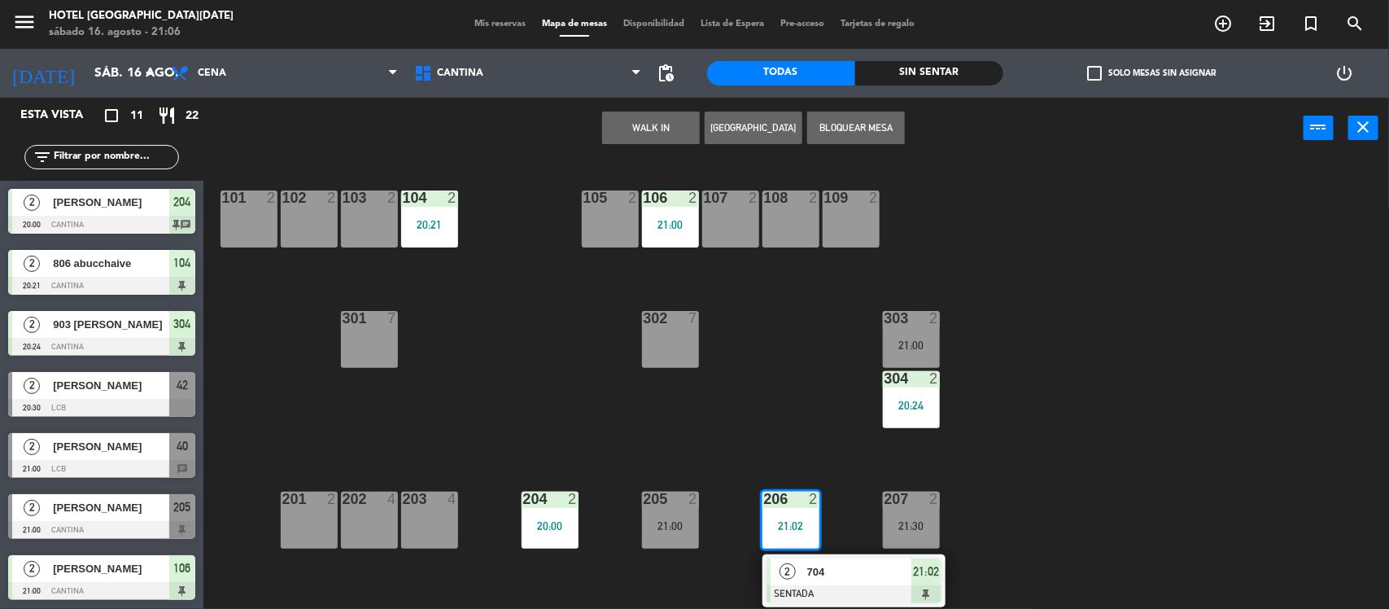
click at [628, 417] on div "101 2 102 2 103 2 104 2 20:21 105 2 106 2 21:00 107 2 108 2 109 2 303 2 21:00 3…" at bounding box center [803, 386] width 1172 height 450
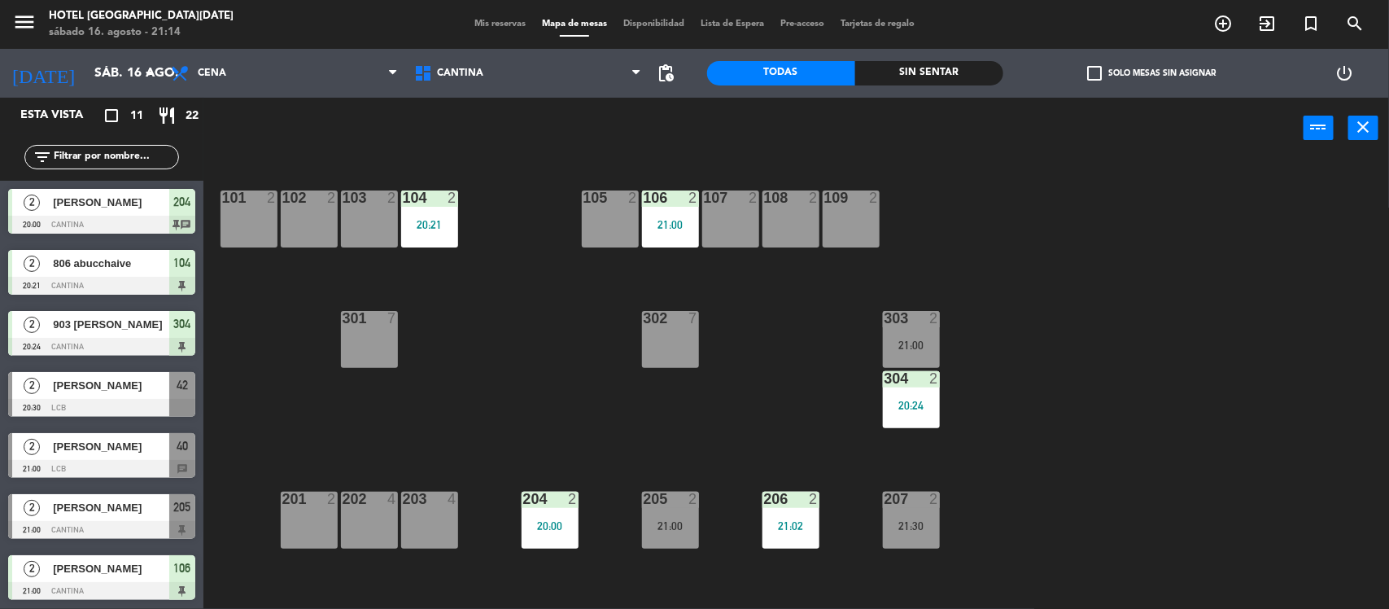
click at [72, 436] on div "[PERSON_NAME]" at bounding box center [110, 446] width 118 height 27
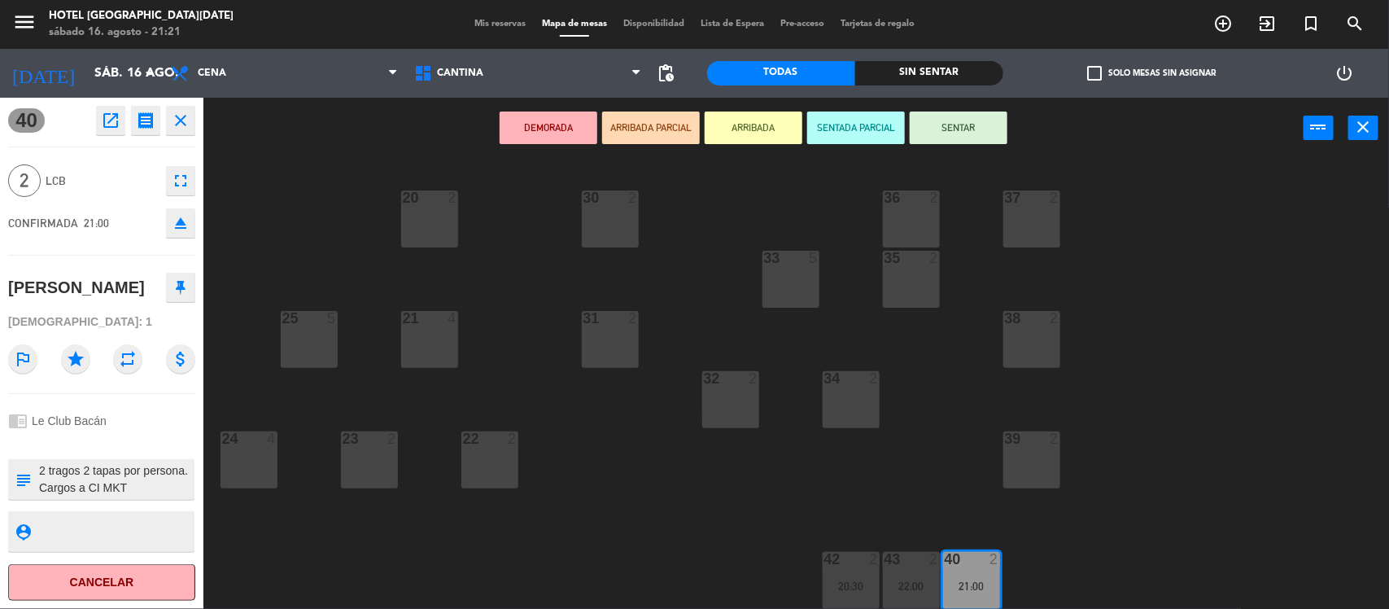
click at [188, 115] on icon "close" at bounding box center [181, 121] width 20 height 20
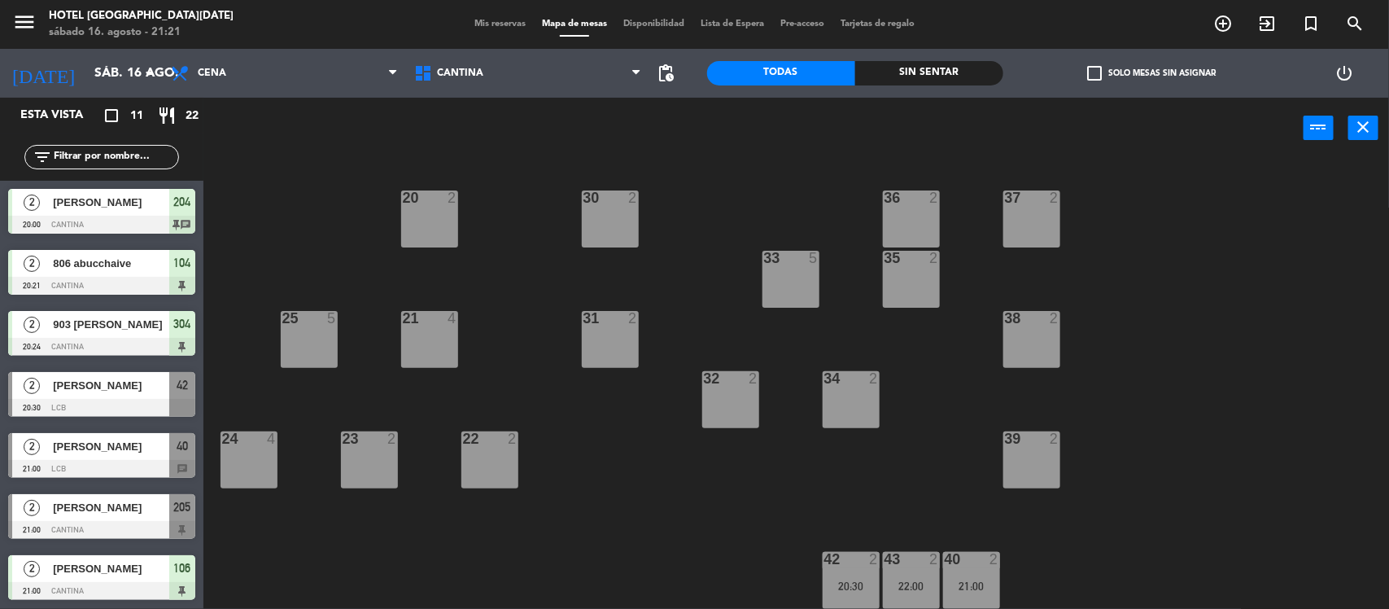
click at [493, 26] on span "Mis reservas" at bounding box center [500, 24] width 68 height 9
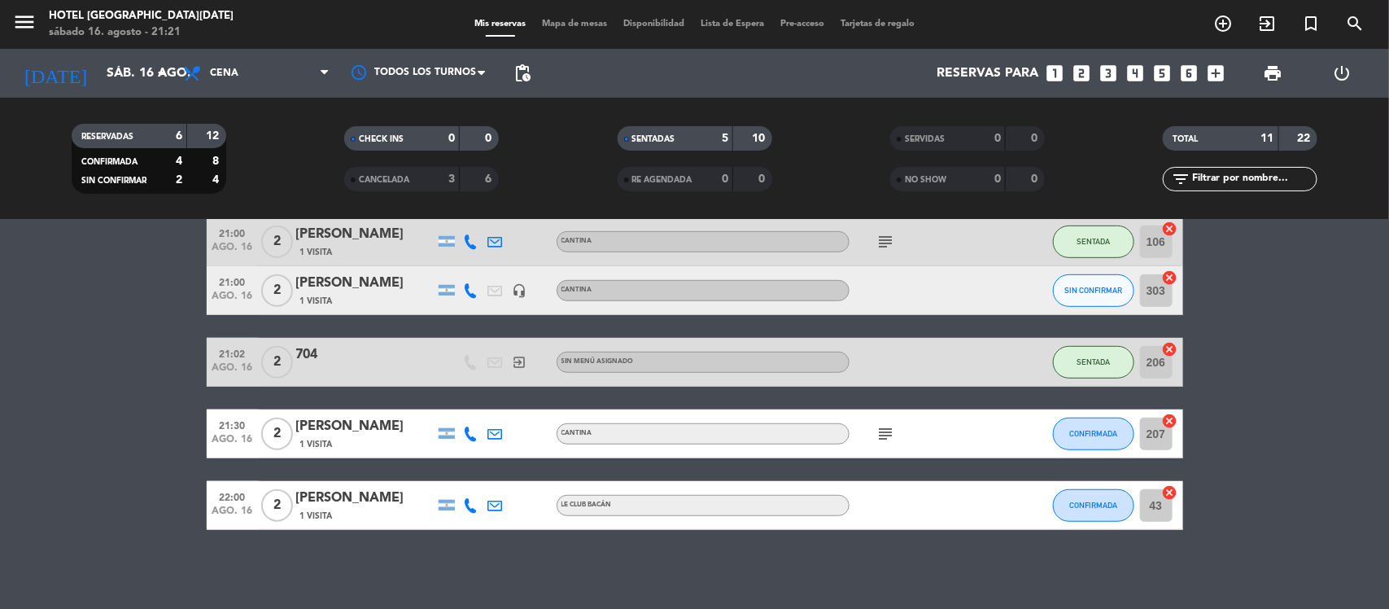
scroll to position [462, 0]
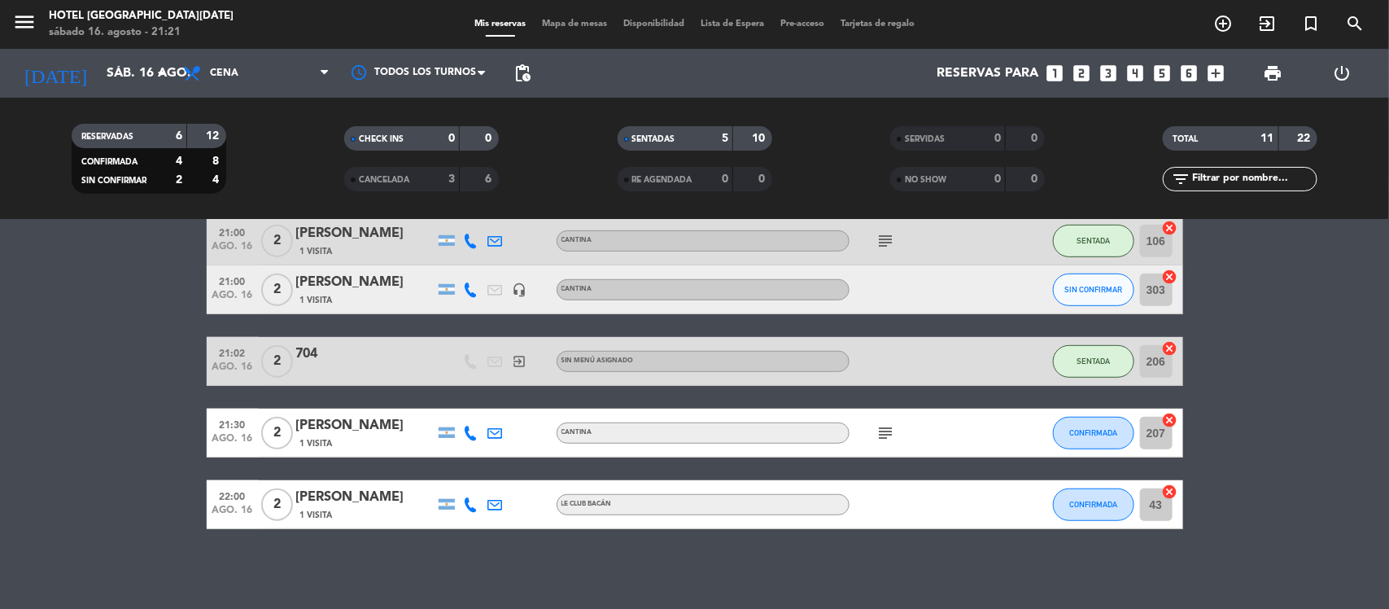
click at [330, 425] on div "[PERSON_NAME]" at bounding box center [365, 425] width 138 height 21
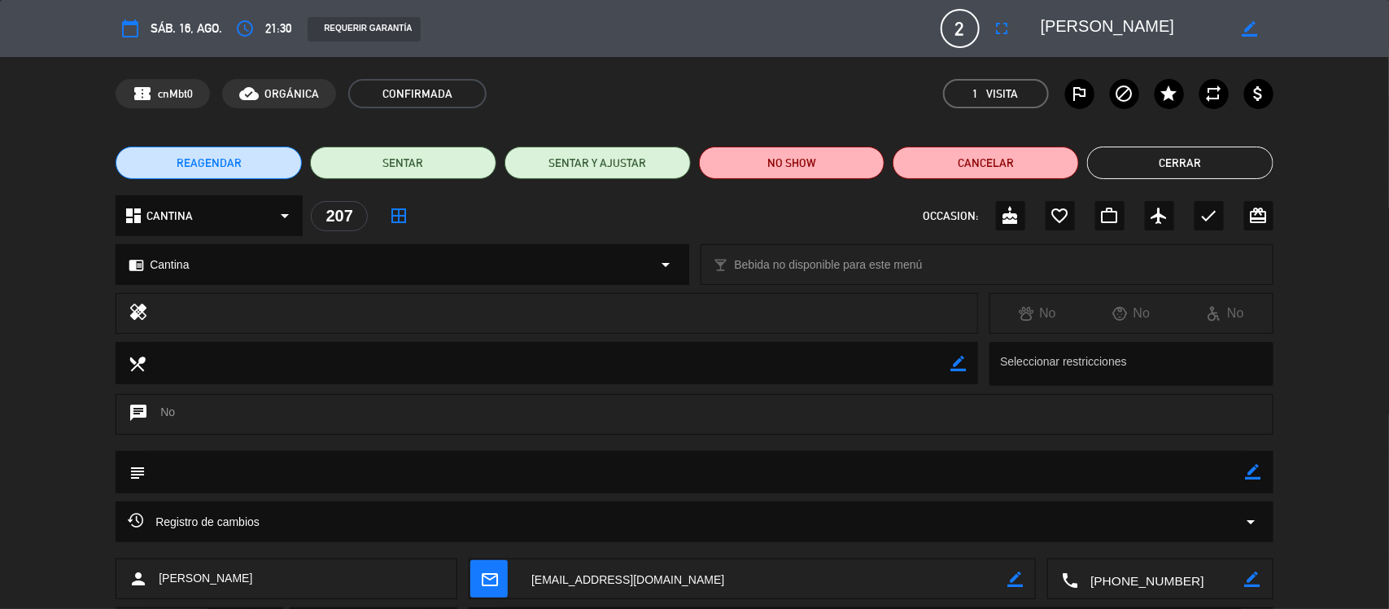
click at [13, 430] on div "chat No" at bounding box center [694, 422] width 1389 height 57
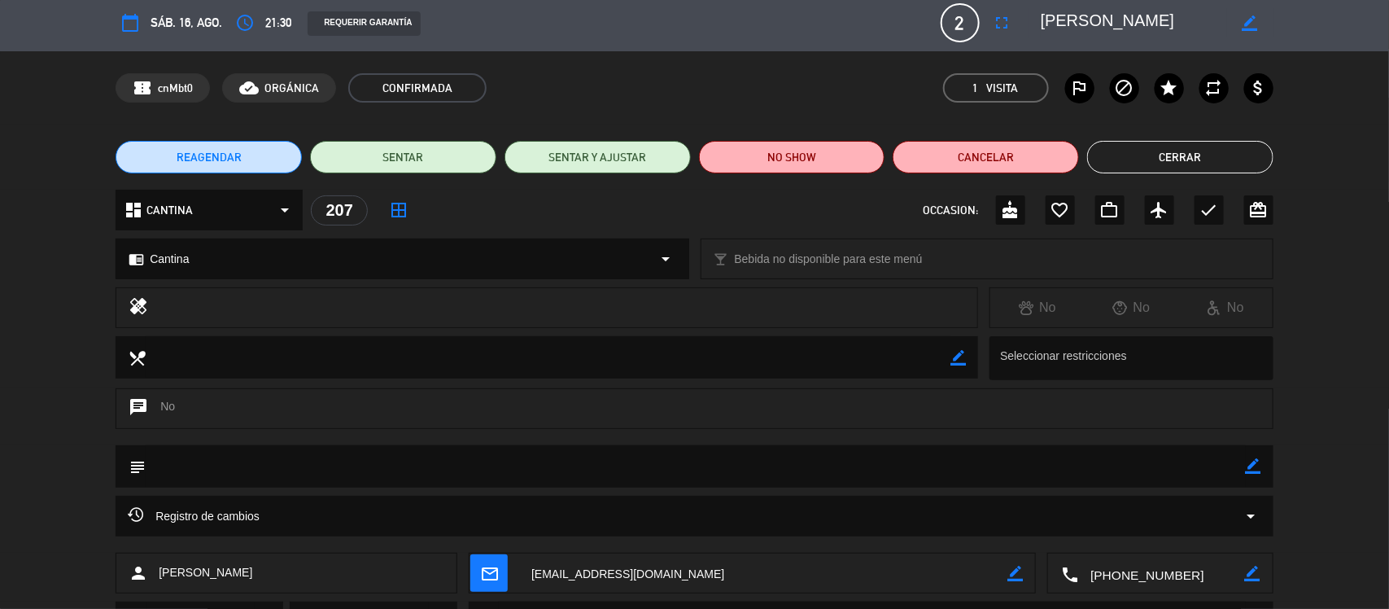
scroll to position [0, 0]
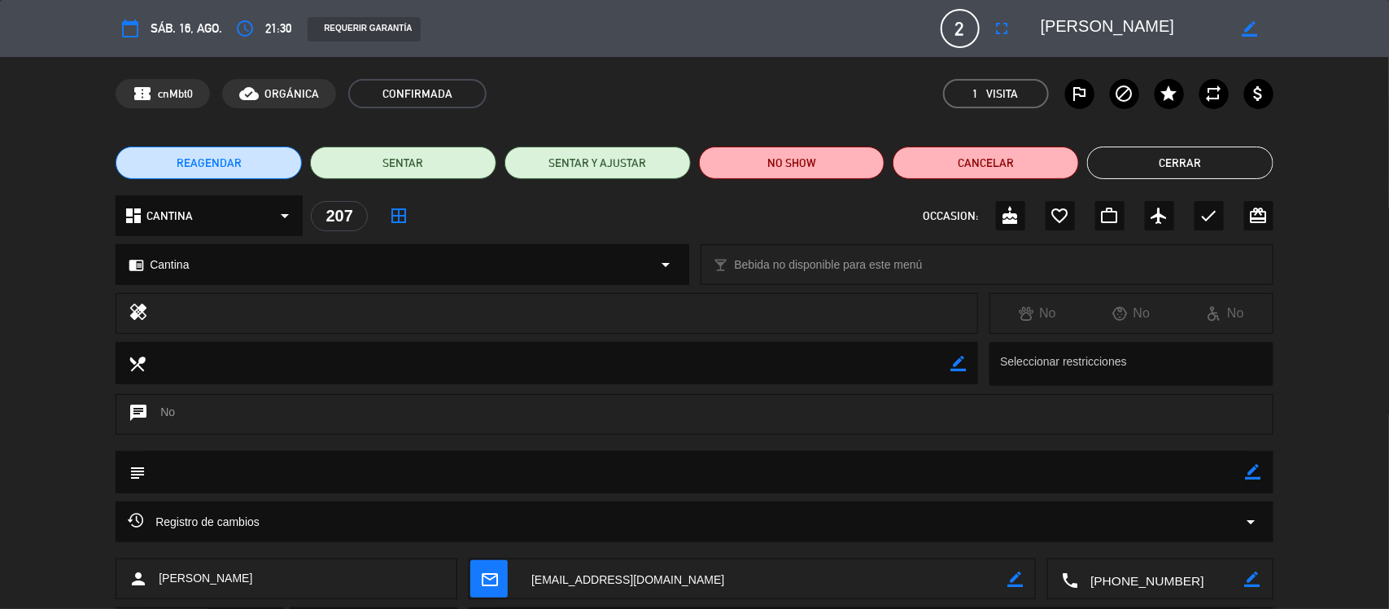
click at [1150, 151] on button "Cerrar" at bounding box center [1180, 162] width 186 height 33
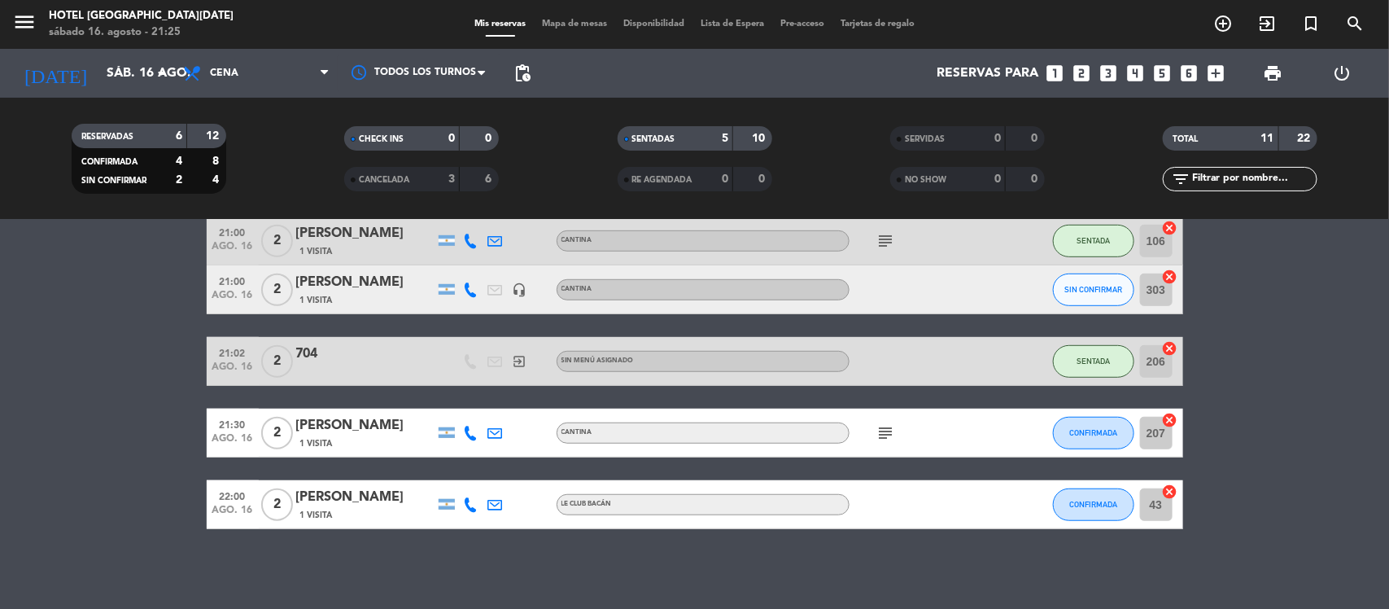
click at [558, 30] on div "Mis reservas Mapa de mesas Disponibilidad Lista de Espera Pre-acceso Tarjetas d…" at bounding box center [694, 24] width 457 height 15
click at [580, 31] on div "Mis reservas Mapa de mesas Disponibilidad Lista de Espera Pre-acceso Tarjetas d…" at bounding box center [694, 24] width 457 height 15
click at [592, 21] on span "Mapa de mesas" at bounding box center [574, 24] width 81 height 9
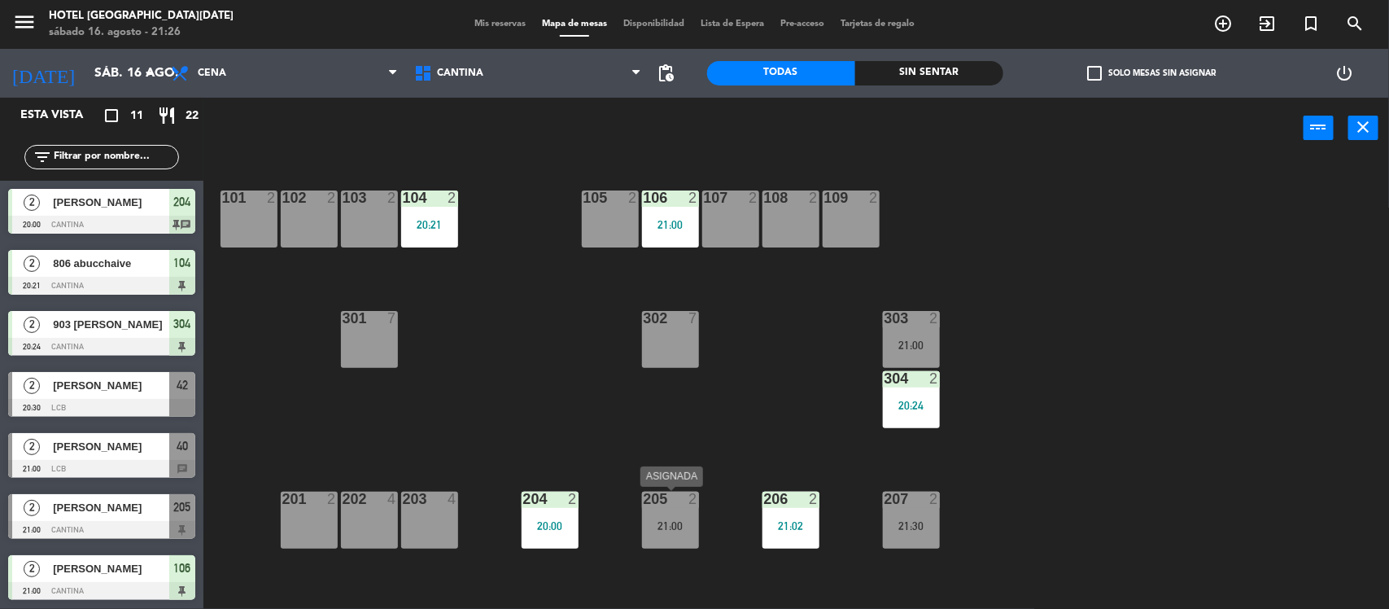
click at [678, 511] on div "205 2 21:00" at bounding box center [670, 520] width 57 height 57
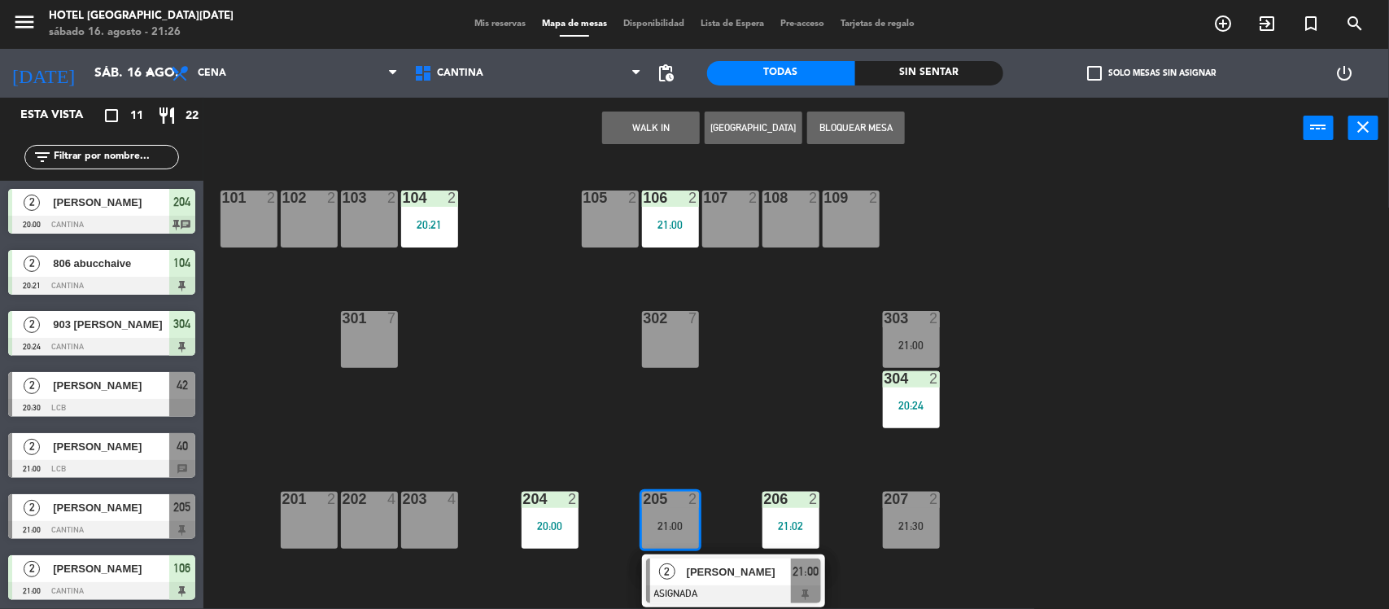
click at [794, 403] on div "101 2 102 2 103 2 104 2 20:21 105 2 106 2 21:00 107 2 108 2 109 2 303 2 21:00 3…" at bounding box center [803, 386] width 1172 height 450
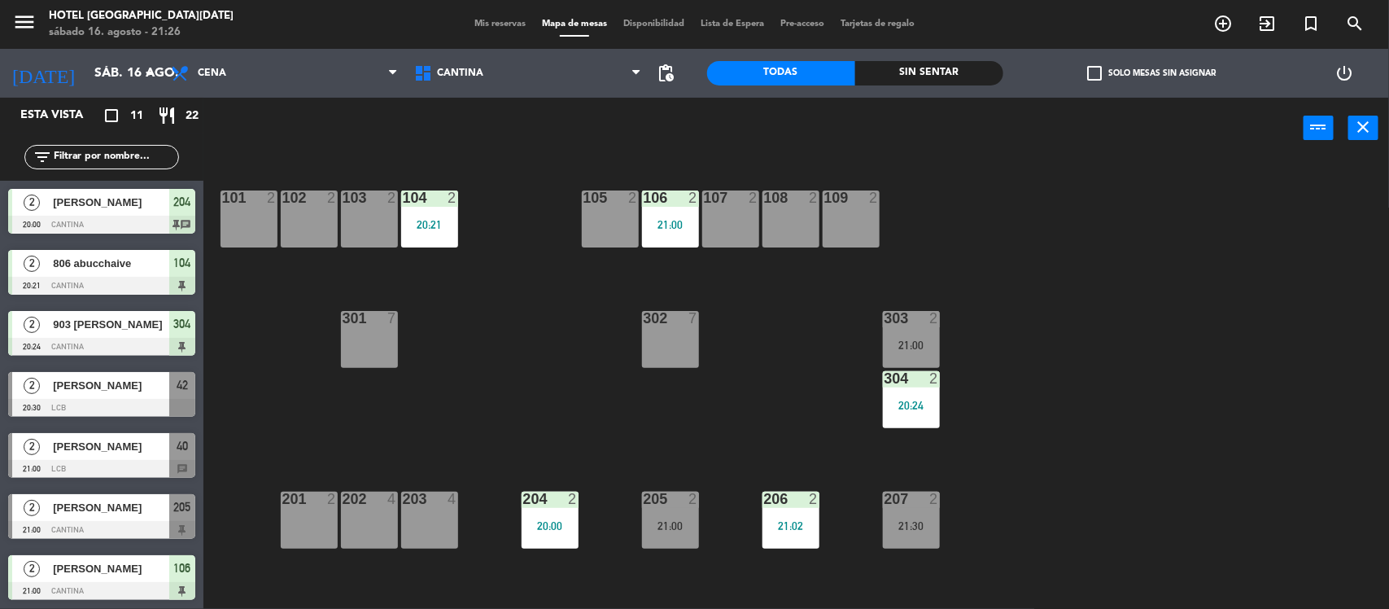
click at [932, 322] on div "2" at bounding box center [934, 318] width 10 height 15
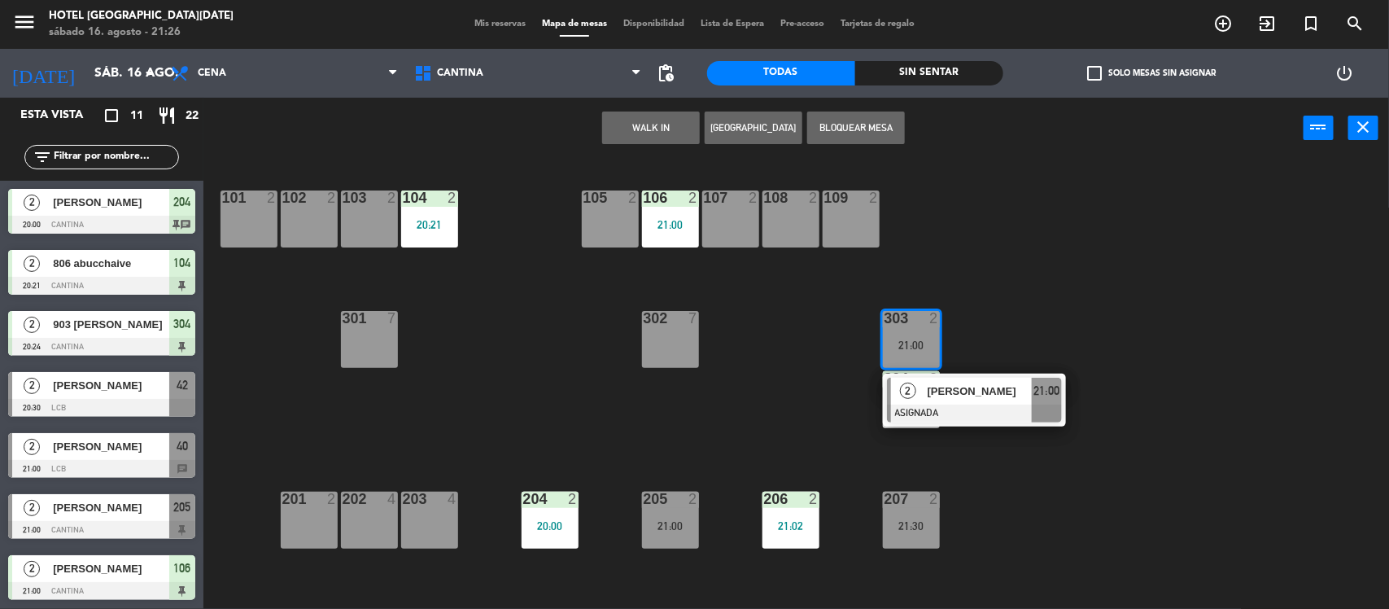
click at [1081, 323] on div "101 2 102 2 103 2 104 2 20:21 105 2 106 2 21:00 107 2 108 2 109 2 303 2 21:00 2…" at bounding box center [803, 386] width 1172 height 450
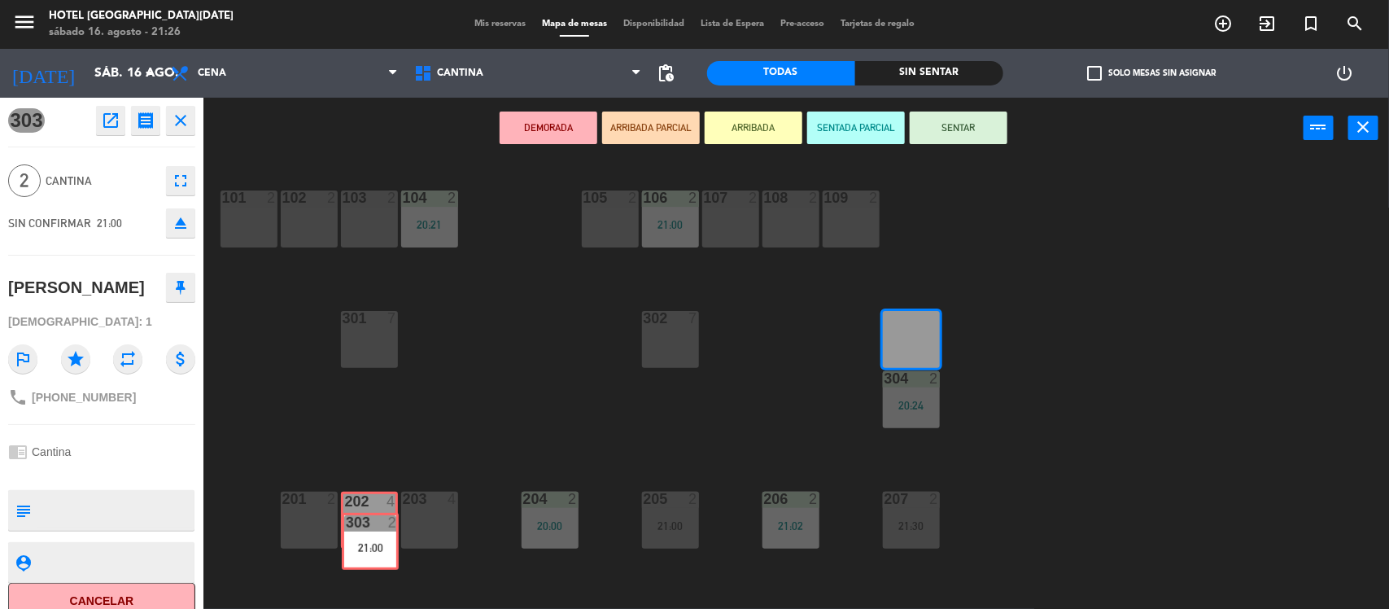
drag, startPoint x: 894, startPoint y: 328, endPoint x: 355, endPoint y: 521, distance: 572.3
click at [355, 521] on div "101 2 102 2 103 2 104 2 20:21 105 2 106 2 21:00 107 2 108 2 109 2 303 2 21:00 3…" at bounding box center [803, 386] width 1172 height 450
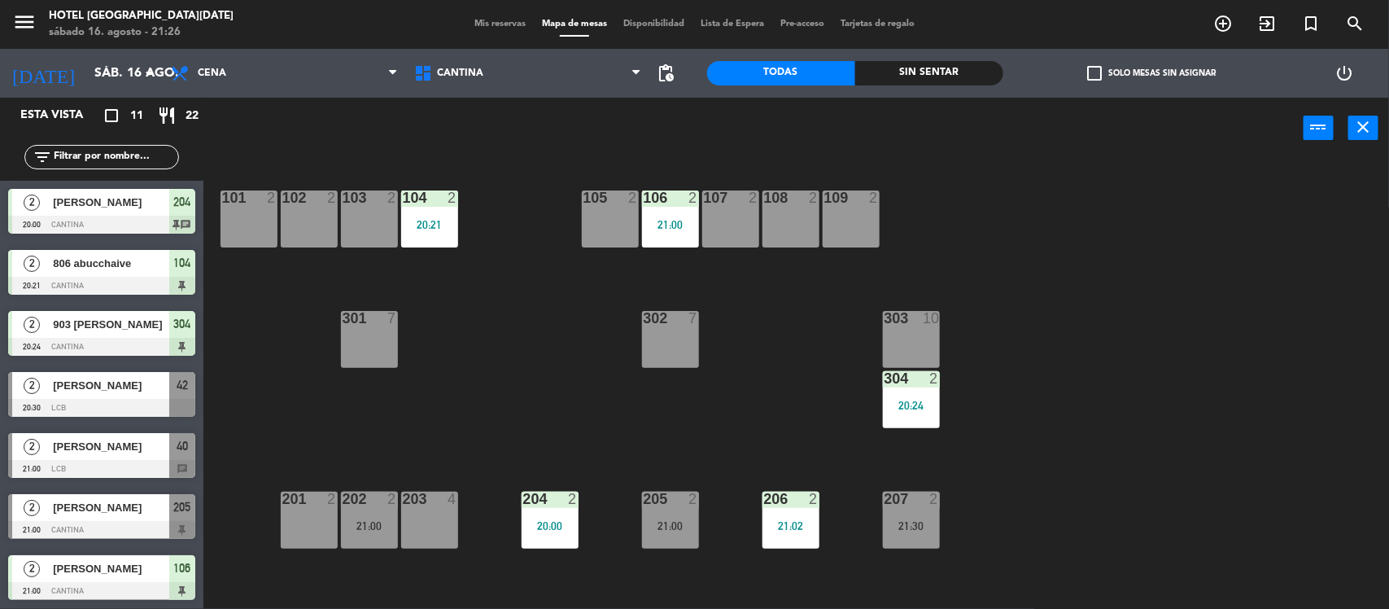
scroll to position [2, 0]
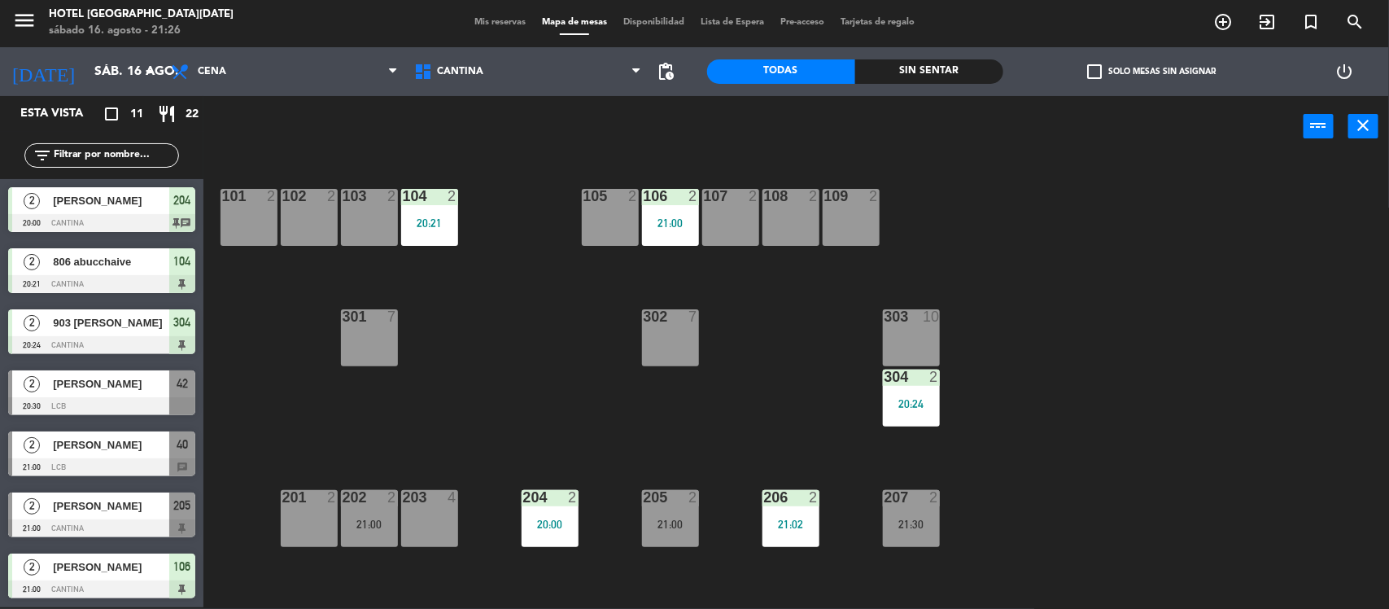
click at [355, 521] on div "21:00" at bounding box center [369, 523] width 57 height 11
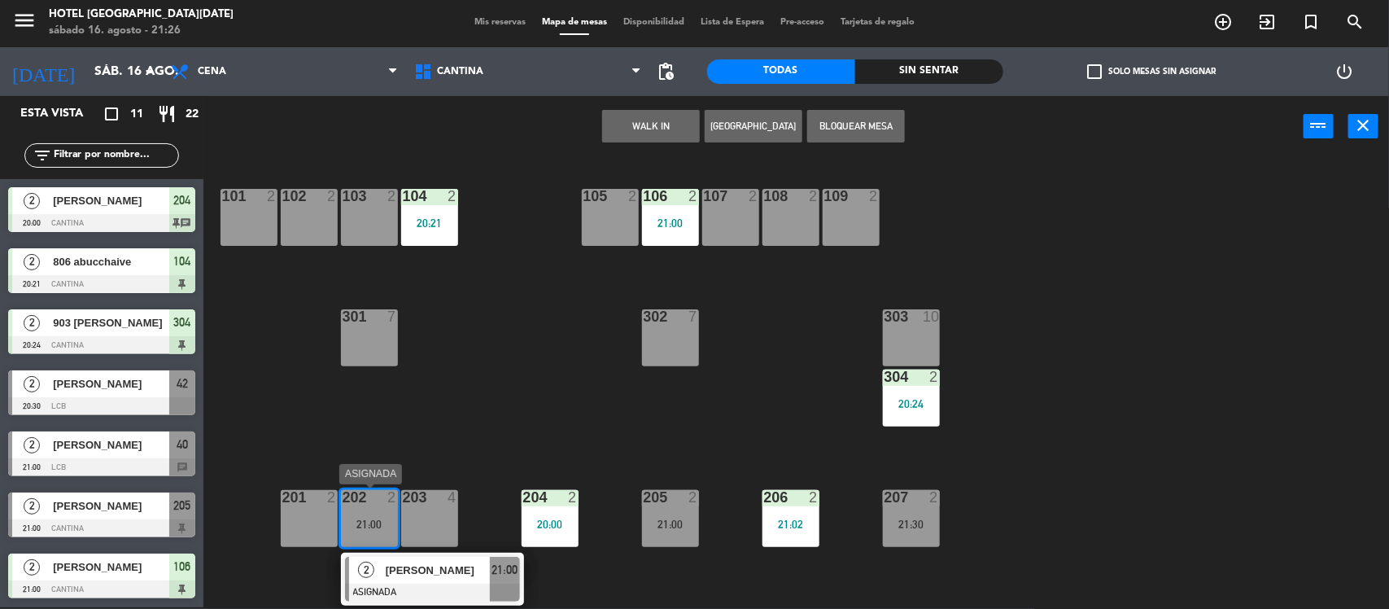
click at [492, 567] on span "21:00" at bounding box center [505, 570] width 26 height 20
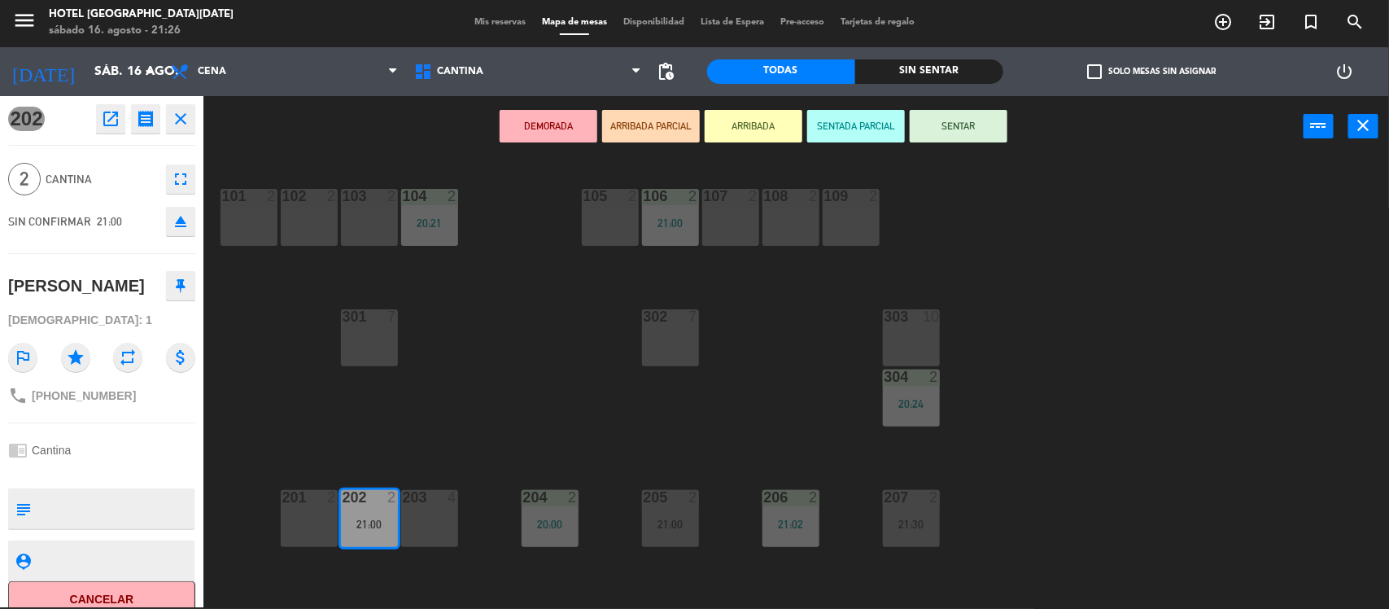
click at [961, 125] on button "SENTAR" at bounding box center [959, 126] width 98 height 33
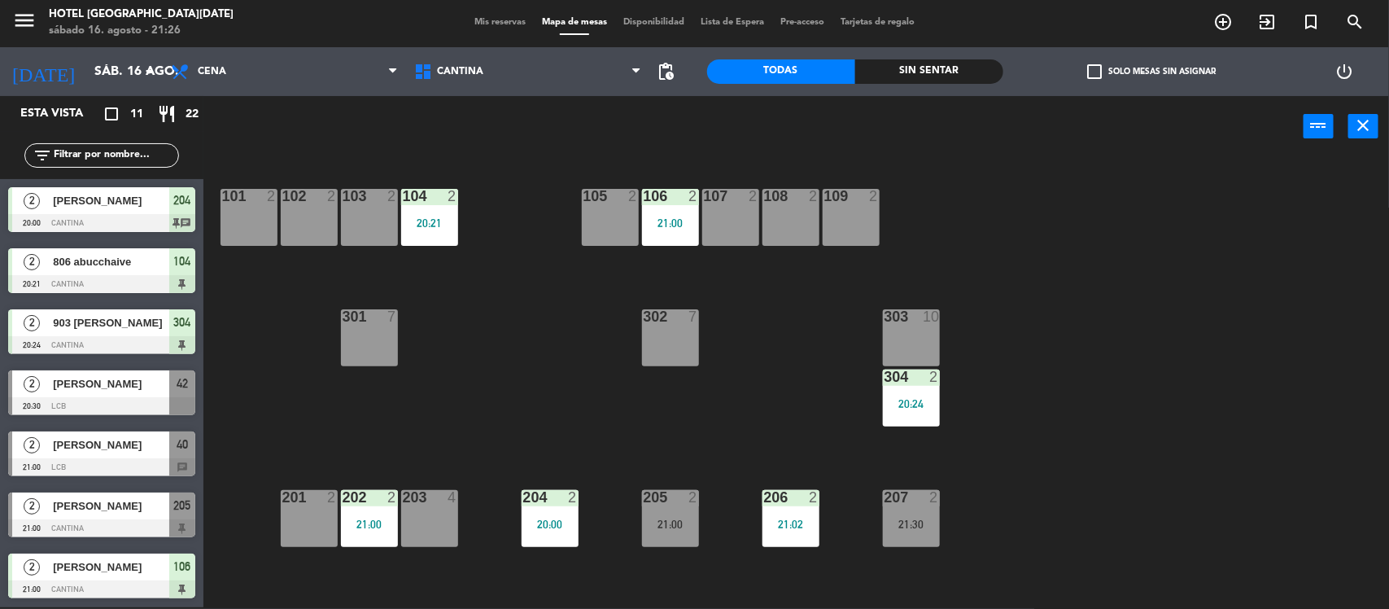
click at [920, 506] on div "207 2 21:30" at bounding box center [911, 518] width 57 height 57
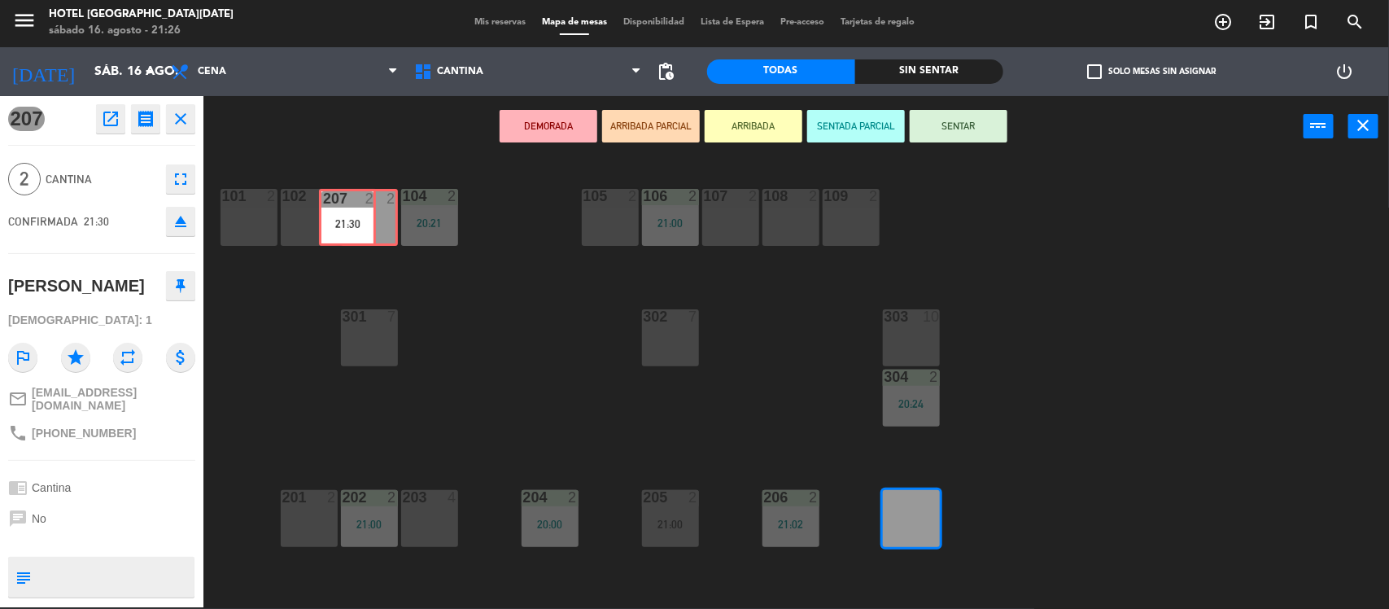
drag, startPoint x: 920, startPoint y: 506, endPoint x: 366, endPoint y: 210, distance: 628.5
click at [366, 210] on div "101 2 102 2 103 2 104 2 20:21 105 2 106 2 21:00 107 2 108 2 109 2 303 10 302 7 …" at bounding box center [803, 385] width 1172 height 450
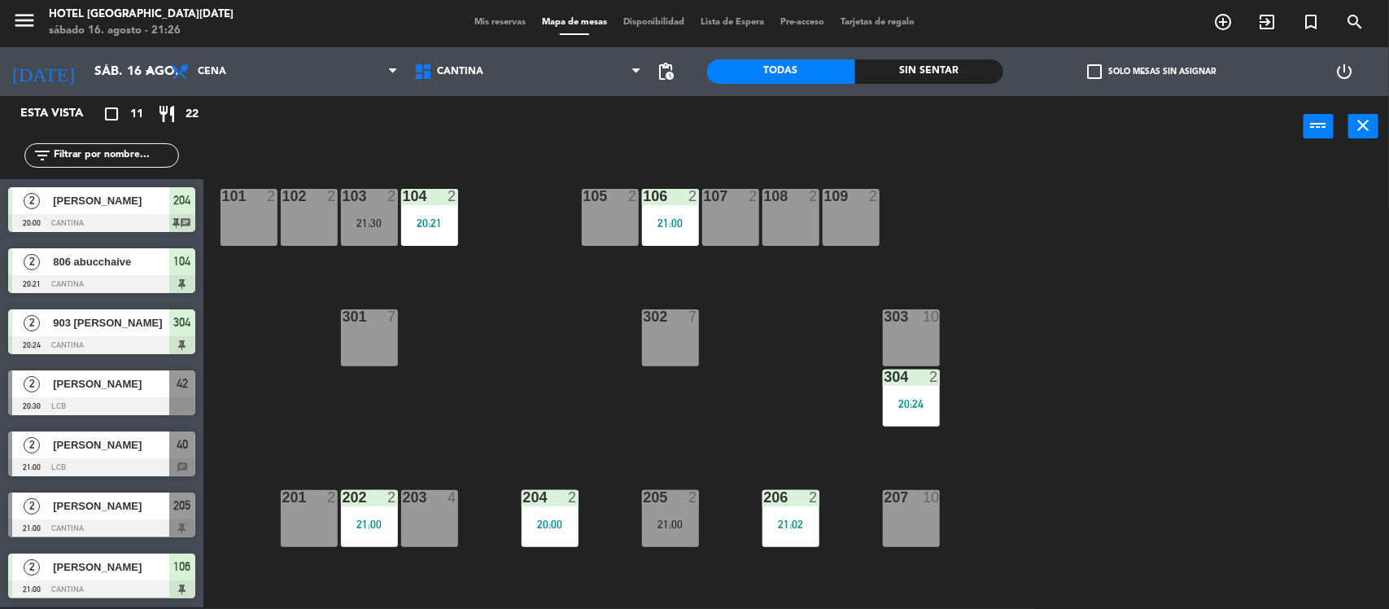
scroll to position [120, 0]
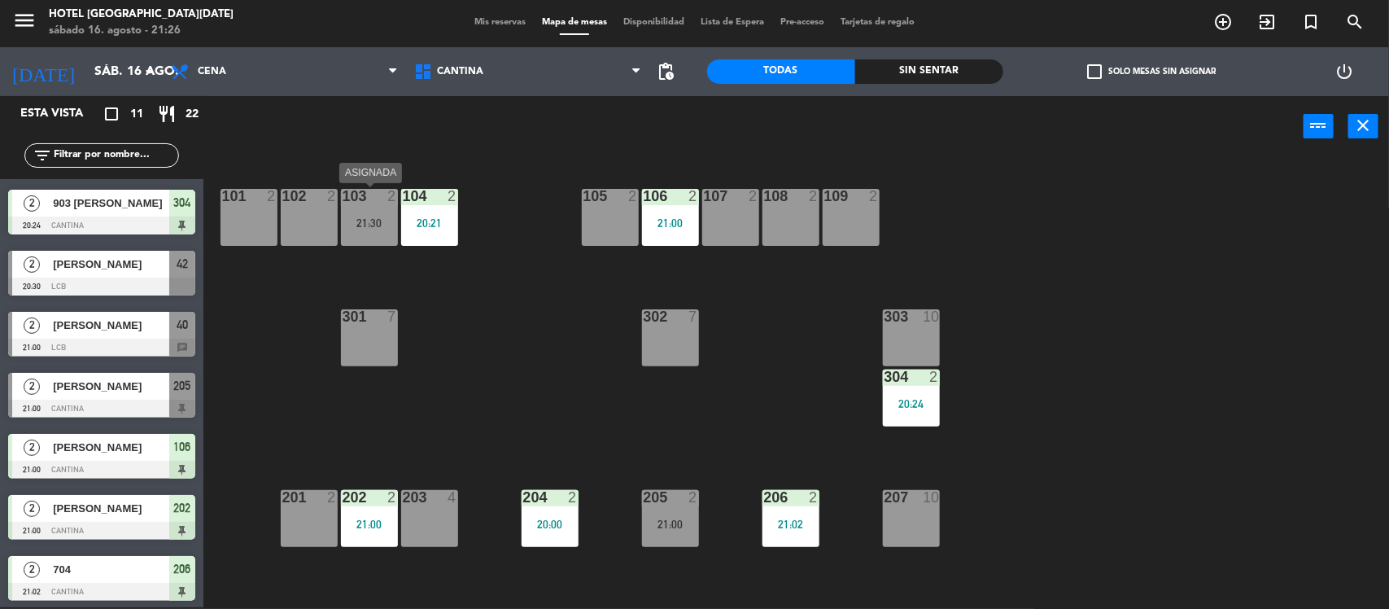
click at [366, 210] on div "103 2 21:30" at bounding box center [369, 217] width 57 height 57
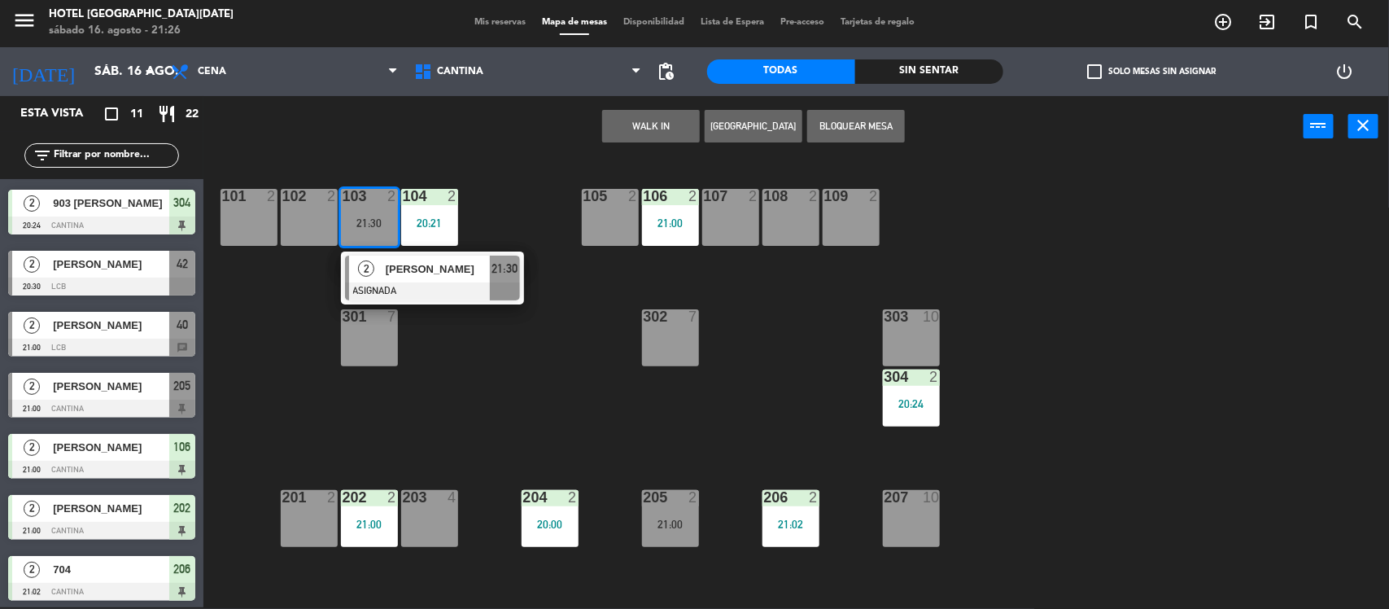
click at [405, 307] on div "101 2 102 2 103 2 21:30 2 [PERSON_NAME] ASIGNADA 21:30 104 2 20:21 105 2 106 2 …" at bounding box center [803, 385] width 1172 height 450
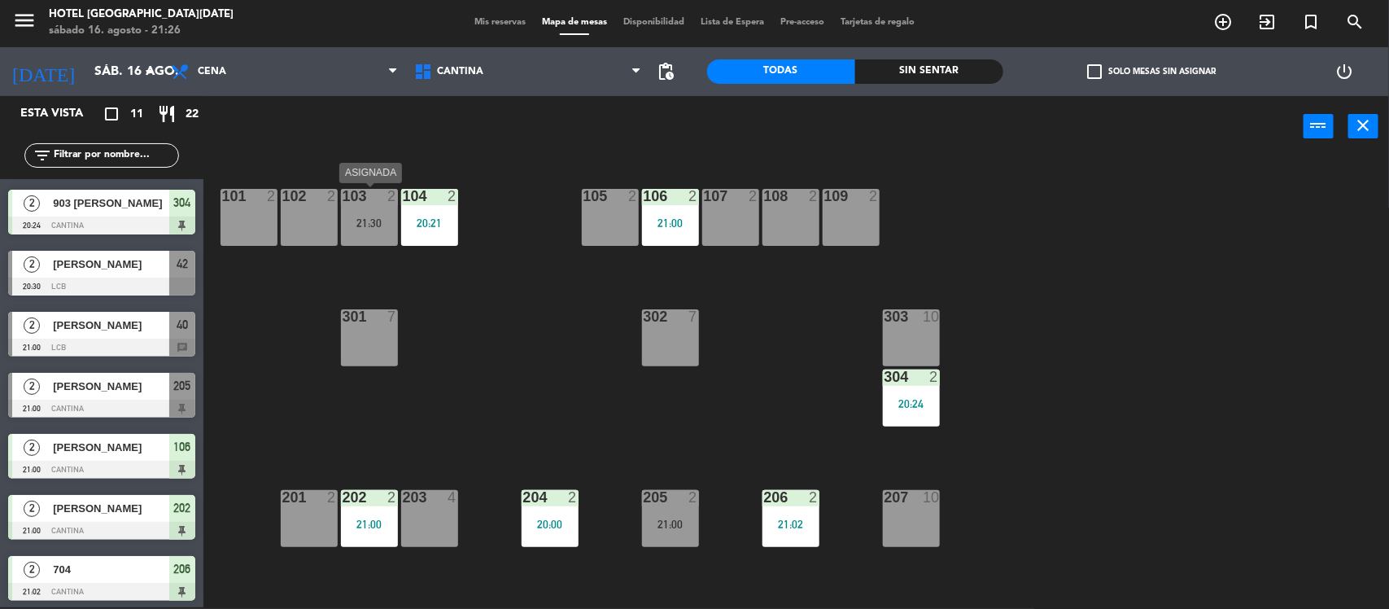
click at [385, 218] on div "21:30" at bounding box center [369, 222] width 57 height 11
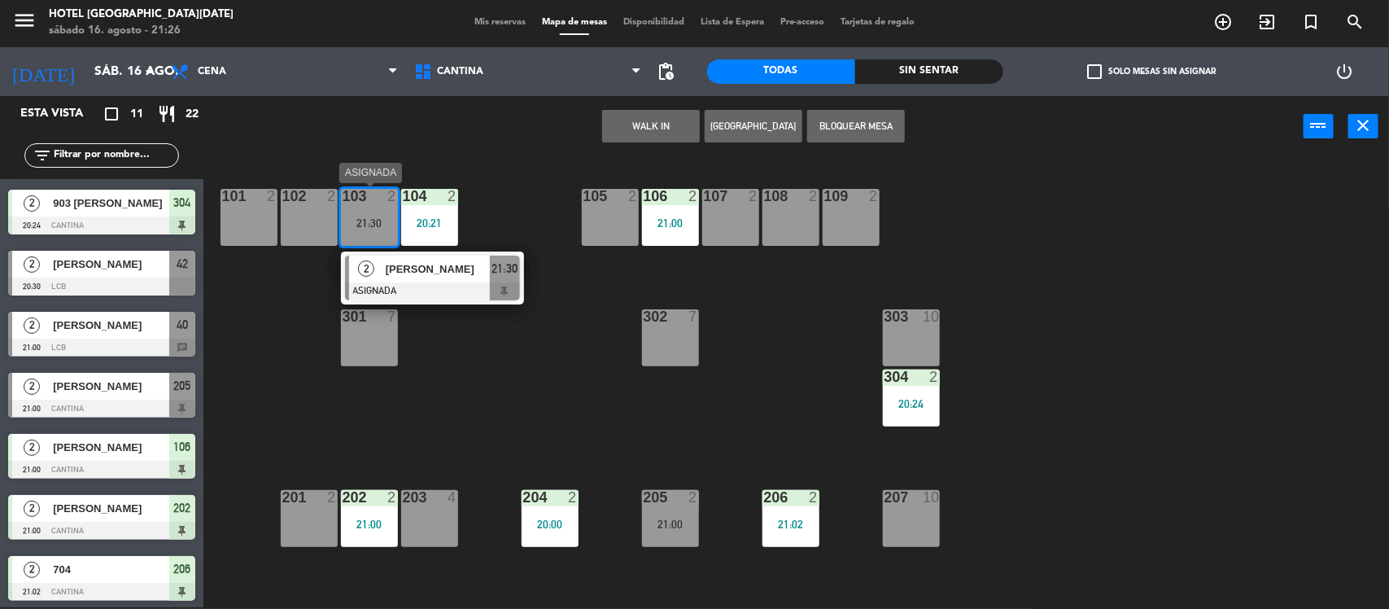
click at [411, 270] on span "[PERSON_NAME]" at bounding box center [438, 268] width 104 height 17
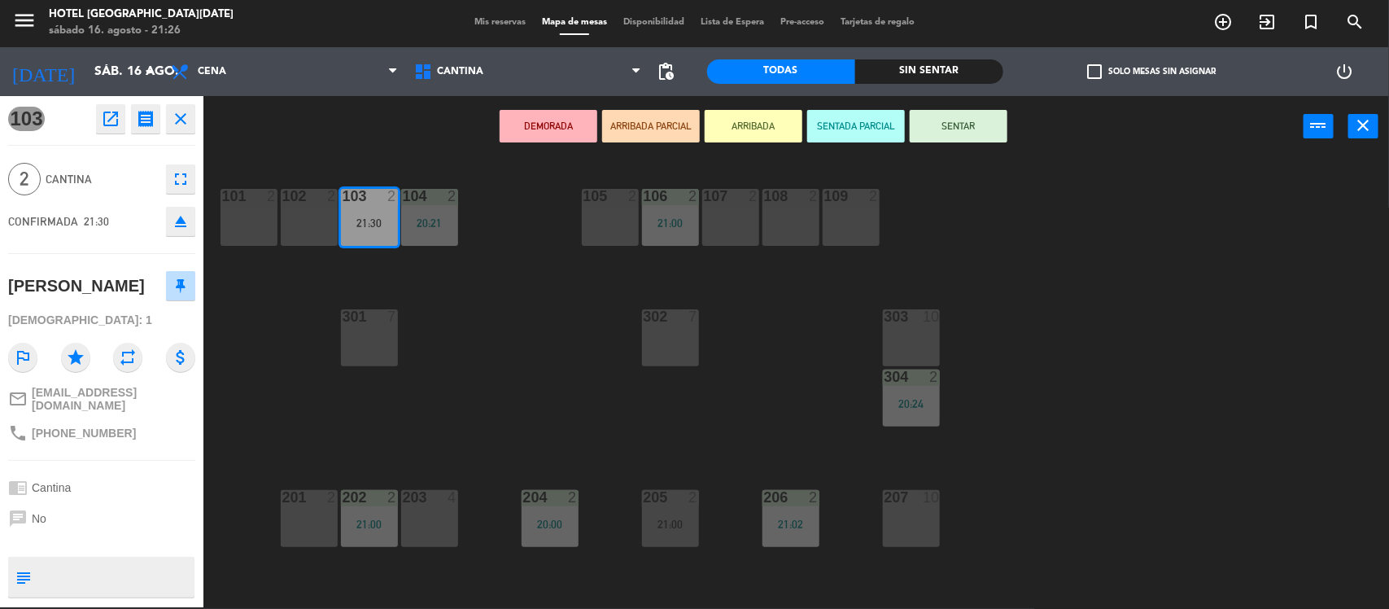
click at [946, 125] on button "SENTAR" at bounding box center [959, 126] width 98 height 33
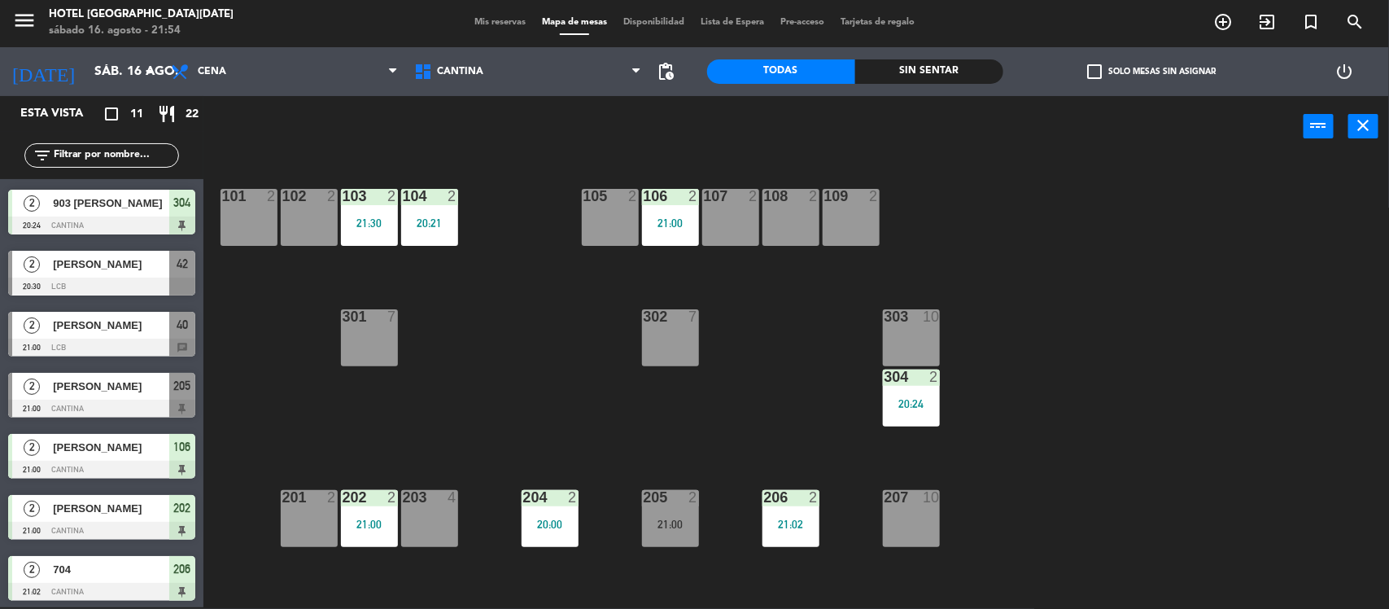
click at [493, 23] on span "Mis reservas" at bounding box center [500, 22] width 68 height 9
